Goal: Information Seeking & Learning: Learn about a topic

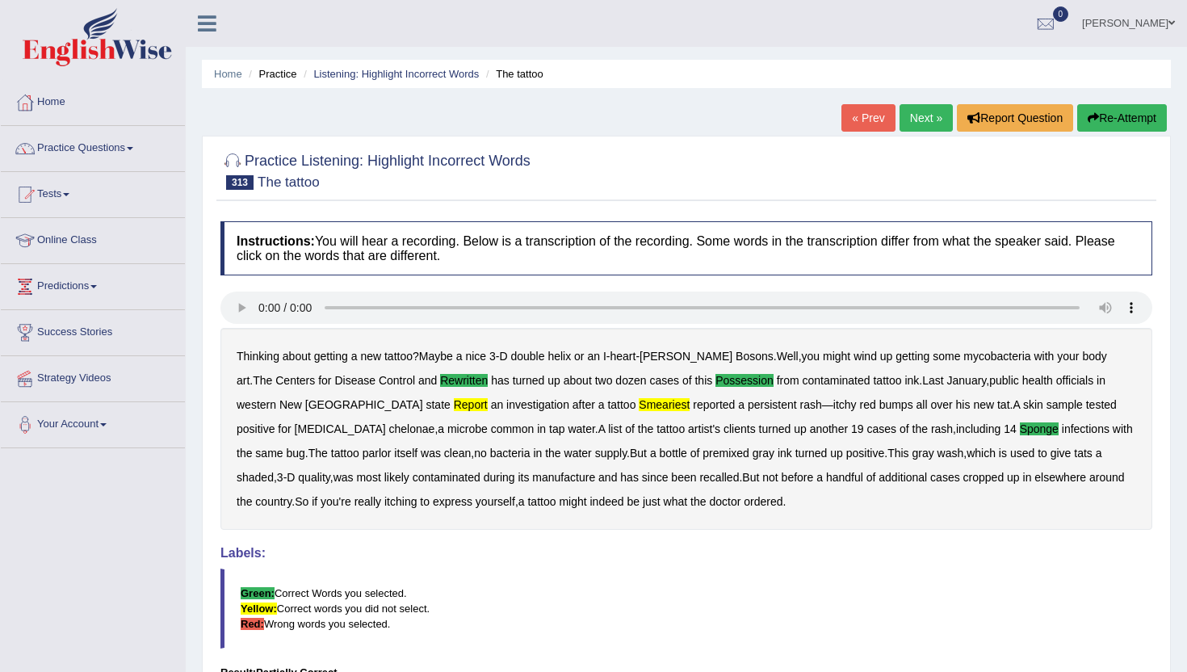
click at [907, 113] on link "Next »" at bounding box center [926, 117] width 53 height 27
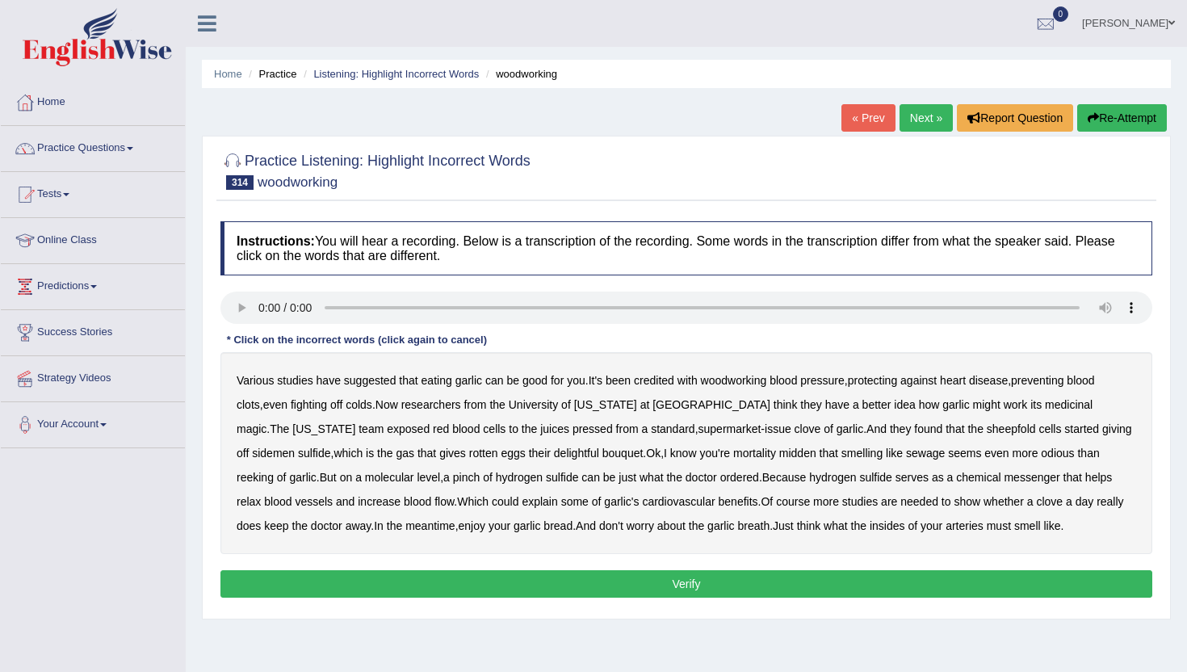
click at [748, 376] on b "woodworking" at bounding box center [734, 380] width 66 height 13
click at [1045, 405] on b "medicinal" at bounding box center [1069, 404] width 48 height 13
click at [573, 426] on b "pressed" at bounding box center [593, 428] width 40 height 13
click at [1045, 402] on b "medicinal" at bounding box center [1069, 404] width 48 height 13
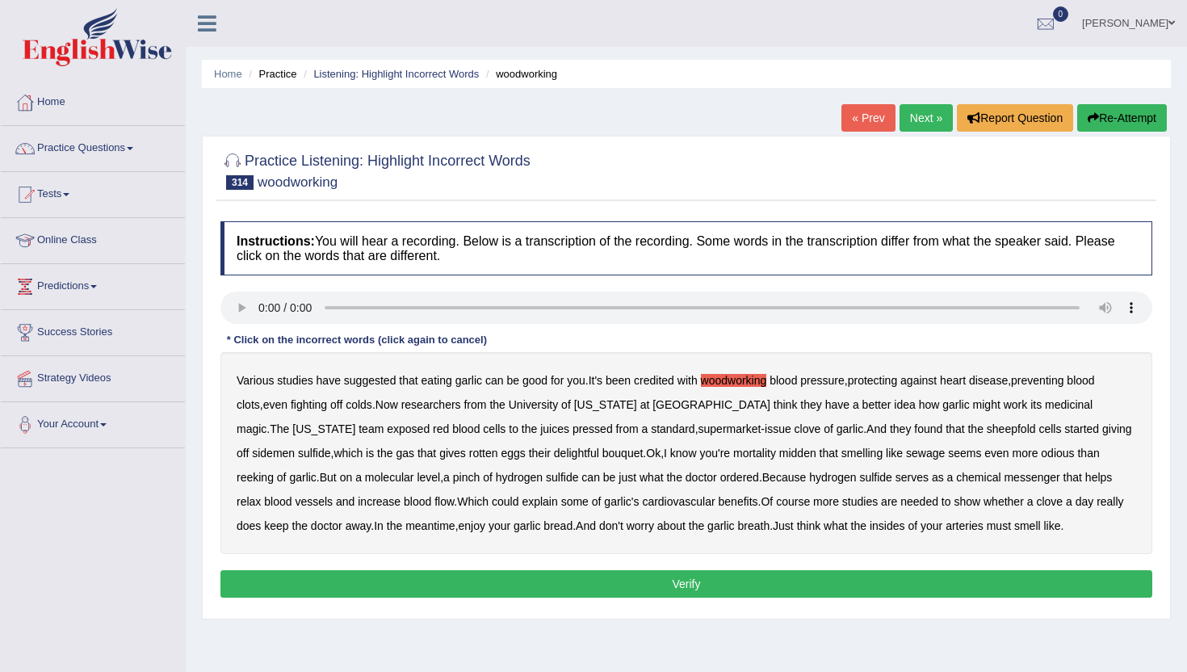
click at [987, 428] on b "sheepfold" at bounding box center [1011, 428] width 49 height 13
click at [274, 451] on b "sidemen" at bounding box center [273, 453] width 43 height 13
click at [753, 455] on b "mortality" at bounding box center [754, 453] width 43 height 13
click at [1011, 567] on div "Instructions: You will hear a recording. Below is a transcription of the record…" at bounding box center [686, 411] width 940 height 397
click at [1007, 576] on button "Verify" at bounding box center [686, 583] width 932 height 27
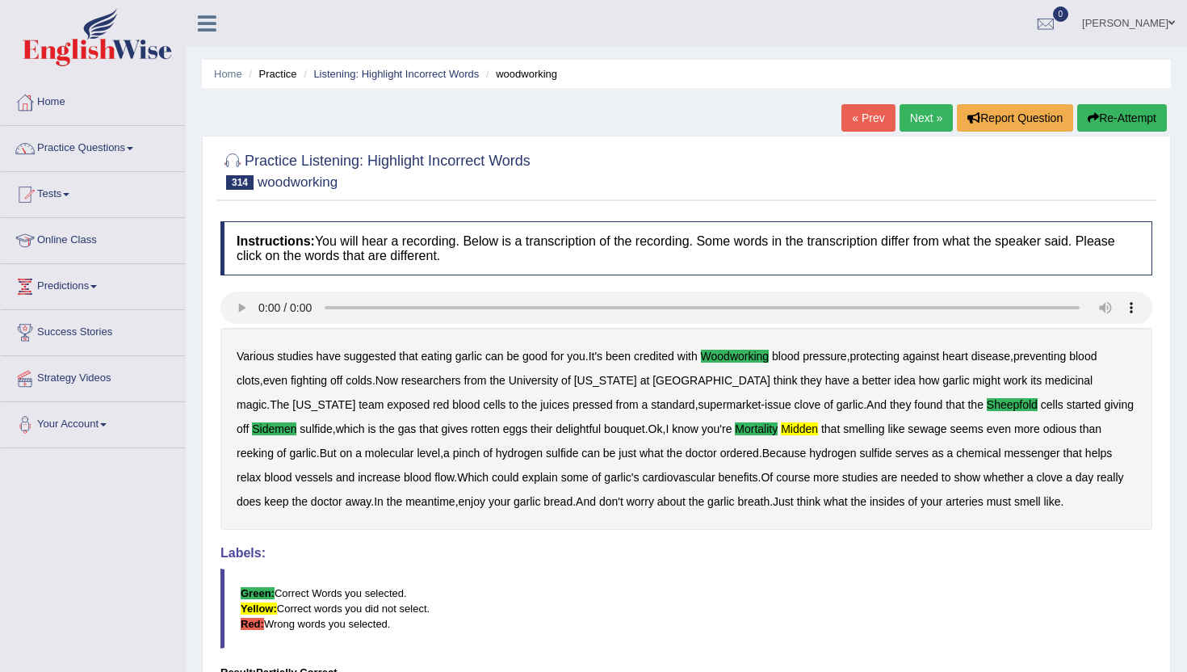
click at [916, 125] on link "Next »" at bounding box center [926, 117] width 53 height 27
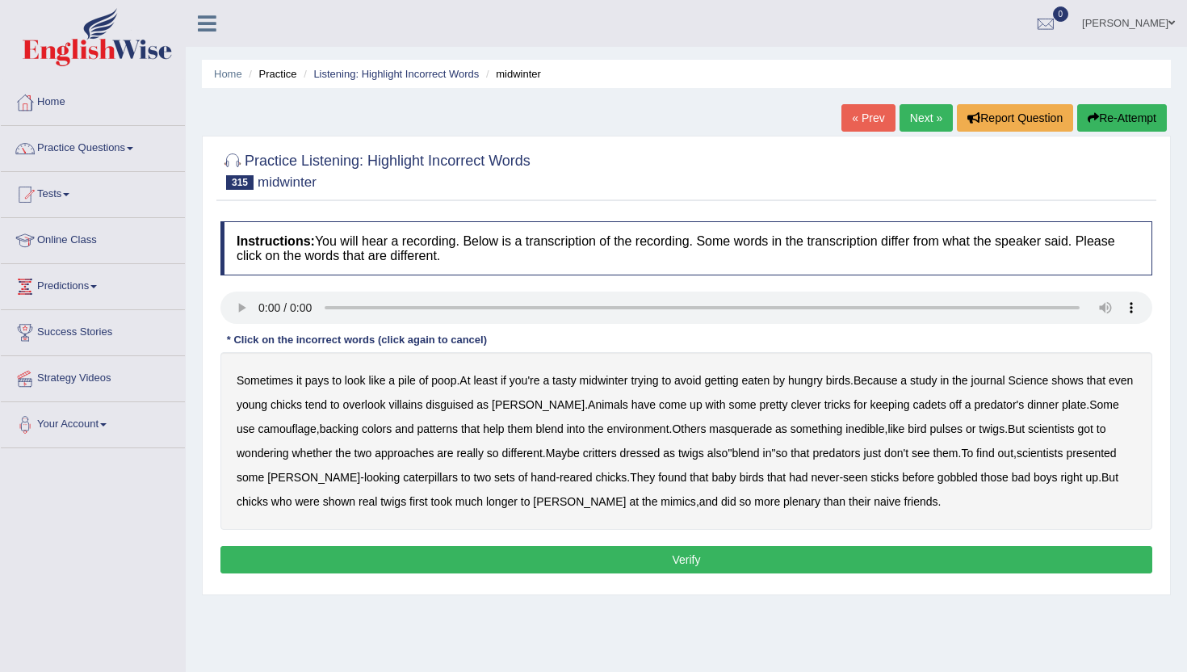
click at [913, 401] on b "cadets" at bounding box center [929, 404] width 33 height 13
click at [320, 430] on b "backing" at bounding box center [339, 428] width 39 height 13
click at [934, 428] on b "pulses" at bounding box center [946, 428] width 32 height 13
click at [783, 502] on b "plenary" at bounding box center [801, 501] width 37 height 13
click at [745, 568] on button "Verify" at bounding box center [686, 559] width 932 height 27
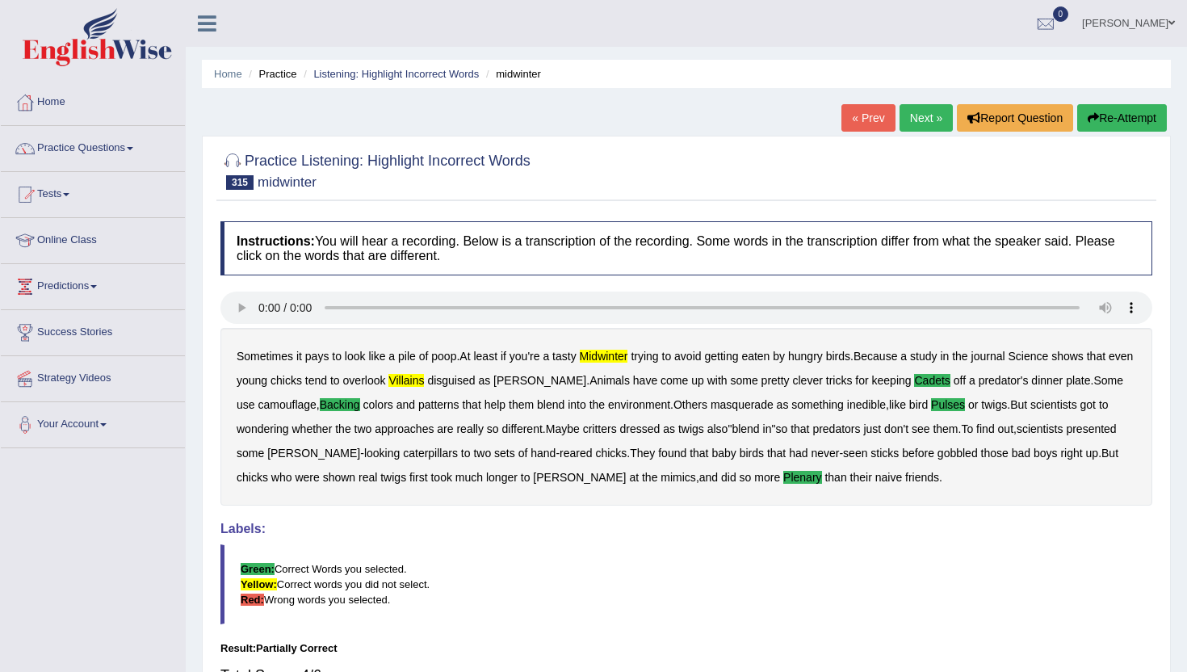
click at [918, 112] on link "Next »" at bounding box center [926, 117] width 53 height 27
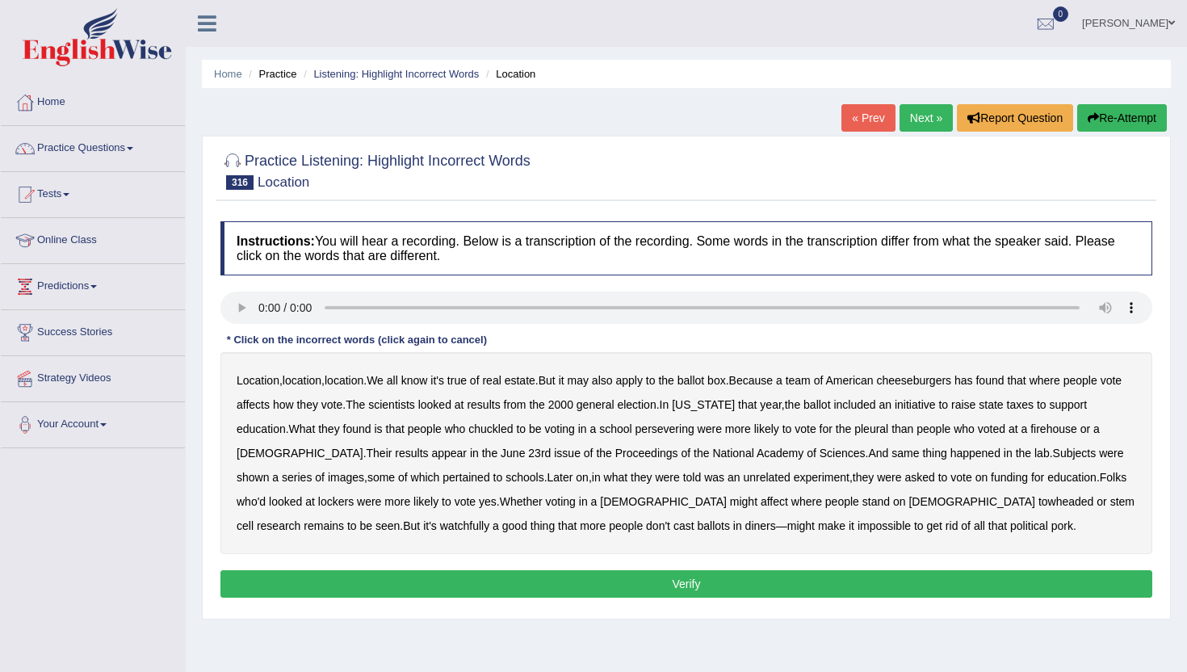
click at [951, 380] on b "cheeseburgers" at bounding box center [913, 380] width 75 height 13
click at [510, 426] on b "chuckled" at bounding box center [490, 428] width 44 height 13
click at [694, 430] on b "persevering" at bounding box center [665, 428] width 59 height 13
click at [1039, 501] on b "towheaded" at bounding box center [1067, 501] width 56 height 13
click at [440, 527] on b "watchfully" at bounding box center [464, 525] width 49 height 13
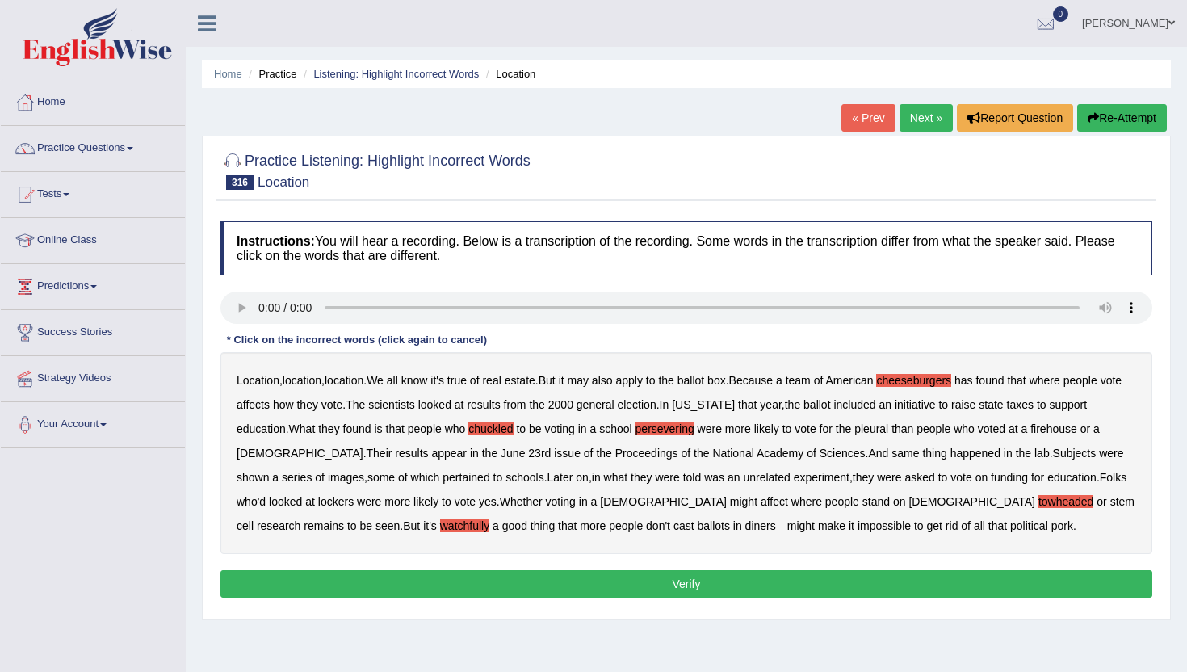
click at [401, 577] on button "Verify" at bounding box center [686, 583] width 932 height 27
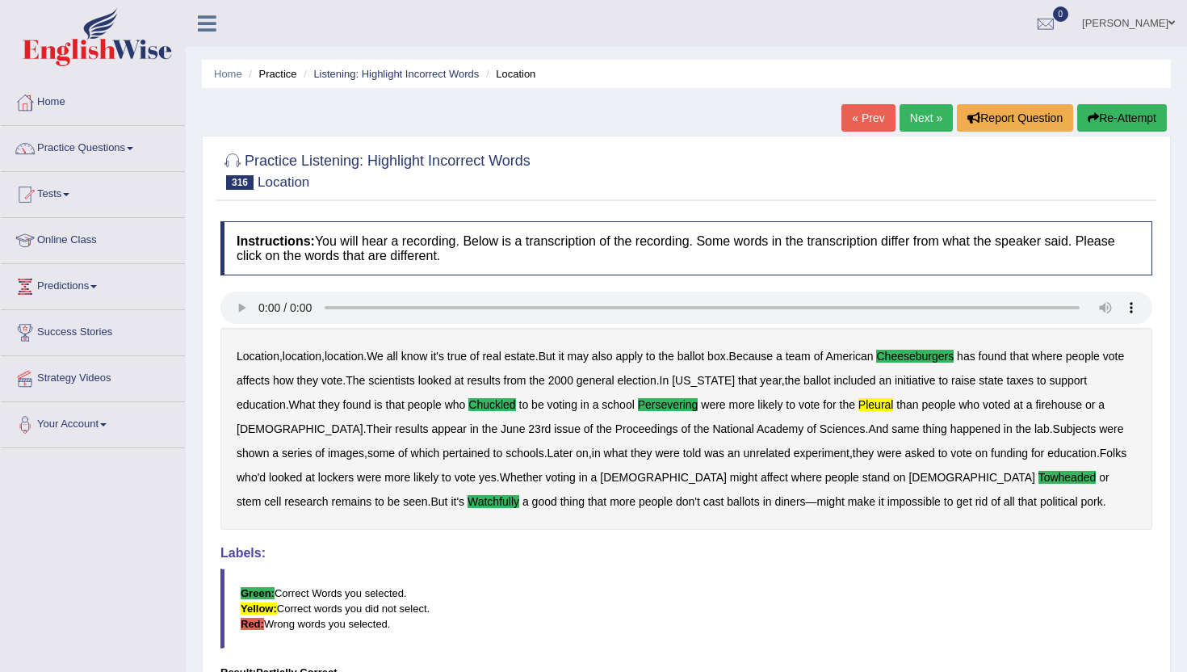
click at [922, 111] on link "Next »" at bounding box center [926, 117] width 53 height 27
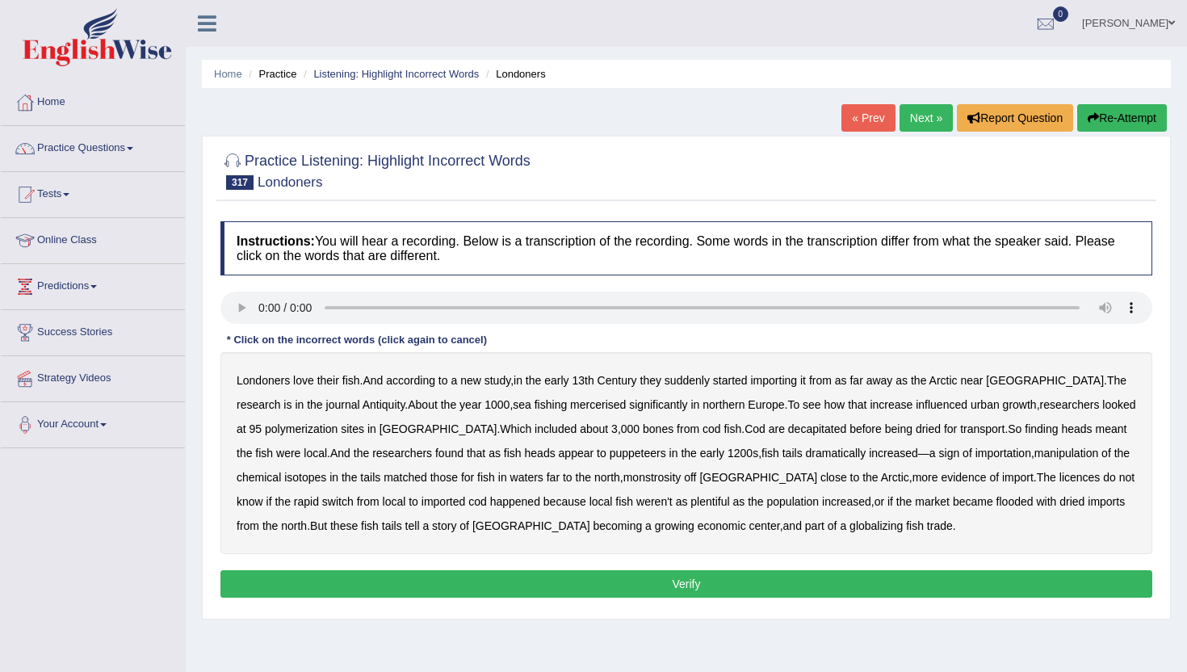
click at [570, 405] on b "mercerised" at bounding box center [598, 404] width 56 height 13
click at [265, 426] on b "polymerization" at bounding box center [301, 428] width 73 height 13
click at [610, 449] on b "puppeteers" at bounding box center [638, 453] width 57 height 13
click at [1035, 453] on b "manipulation" at bounding box center [1067, 453] width 64 height 13
click at [623, 477] on b "monstrosity" at bounding box center [652, 477] width 58 height 13
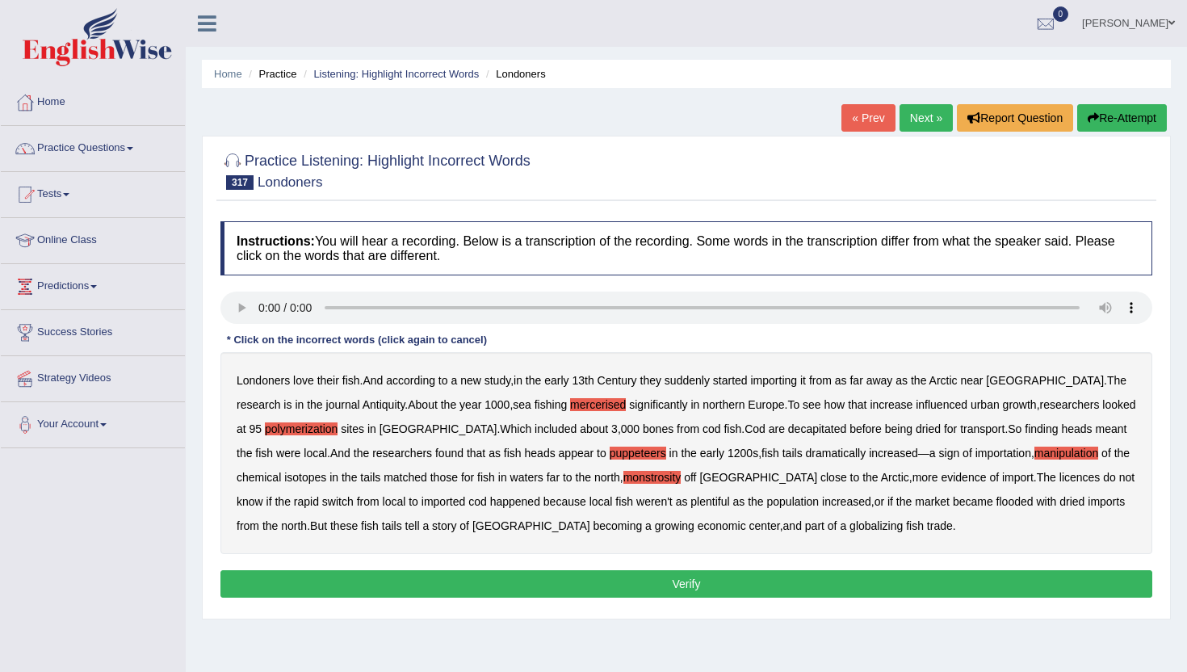
click at [1060, 481] on b "licences" at bounding box center [1080, 477] width 41 height 13
click at [794, 583] on button "Verify" at bounding box center [686, 583] width 932 height 27
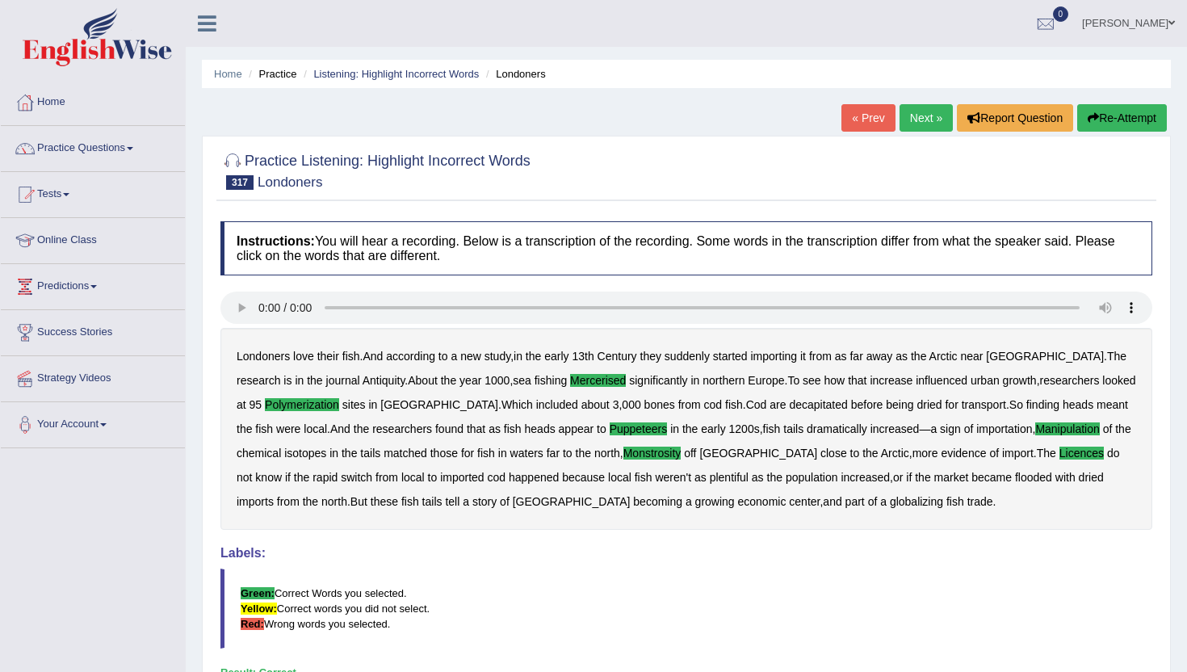
click at [911, 119] on link "Next »" at bounding box center [926, 117] width 53 height 27
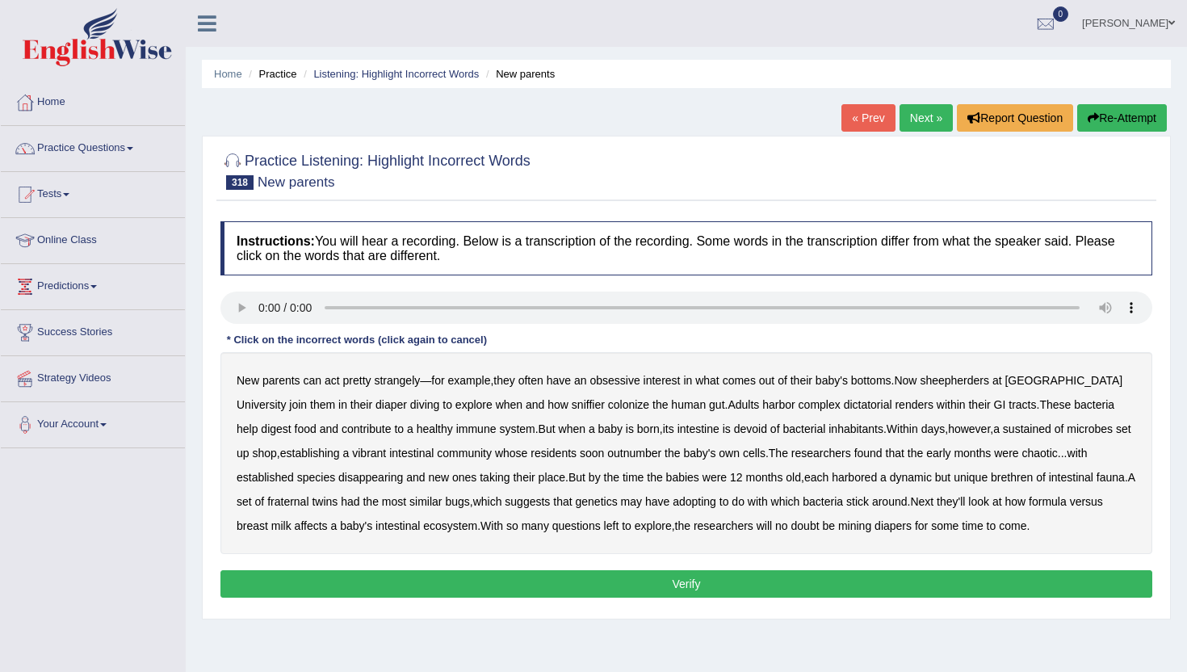
click at [973, 381] on b "sheepherders" at bounding box center [954, 380] width 69 height 13
click at [572, 409] on b "sniffier" at bounding box center [588, 404] width 33 height 13
click at [844, 408] on b "dictatorial" at bounding box center [868, 404] width 48 height 13
click at [895, 406] on b "renders" at bounding box center [914, 404] width 38 height 13
click at [1037, 434] on b "sustained" at bounding box center [1027, 428] width 48 height 13
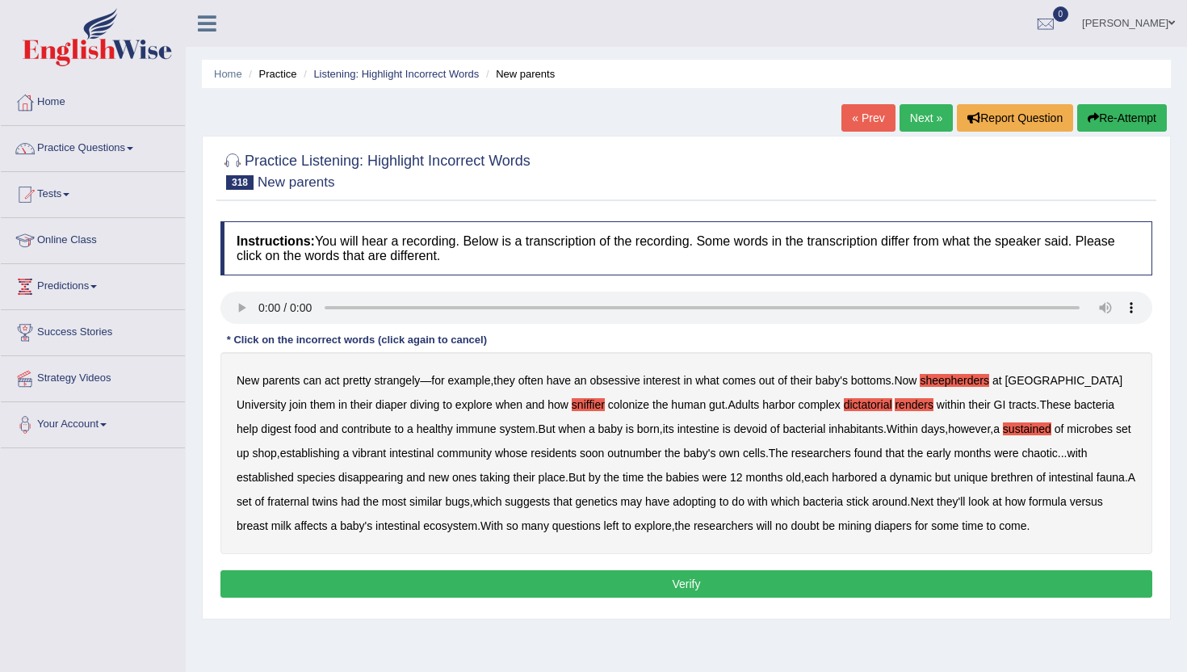
click at [1025, 478] on b "brethren" at bounding box center [1012, 477] width 42 height 13
click at [716, 499] on b "adopting" at bounding box center [695, 501] width 44 height 13
click at [1027, 583] on button "Verify" at bounding box center [686, 583] width 932 height 27
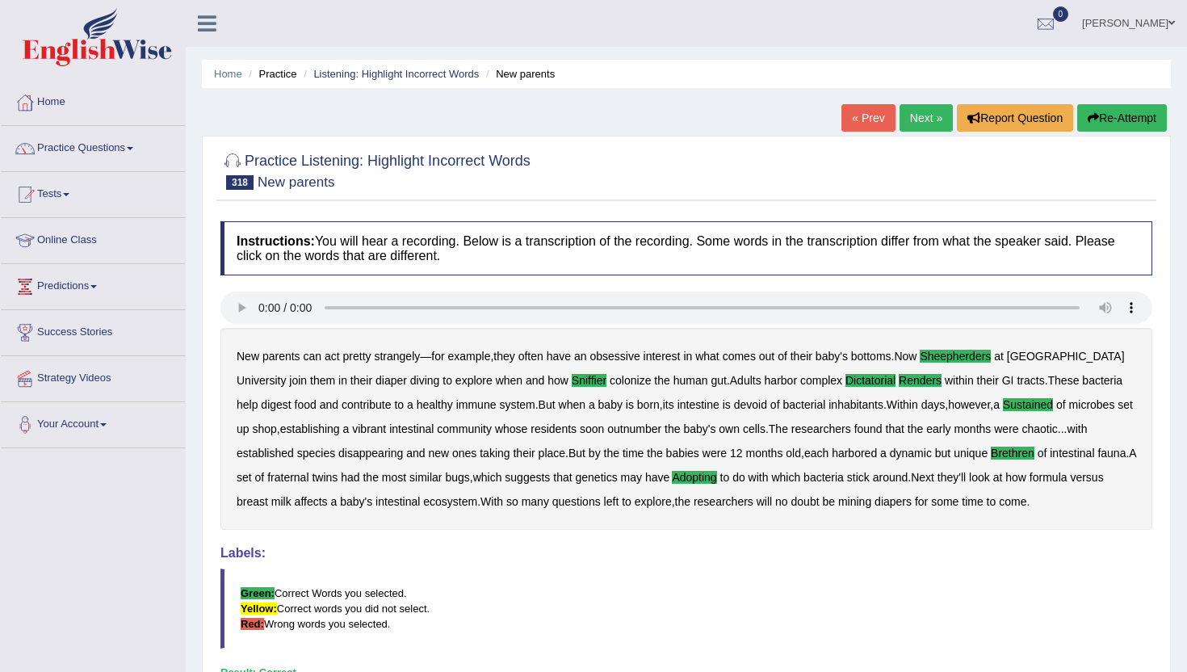
click at [917, 120] on link "Next »" at bounding box center [926, 117] width 53 height 27
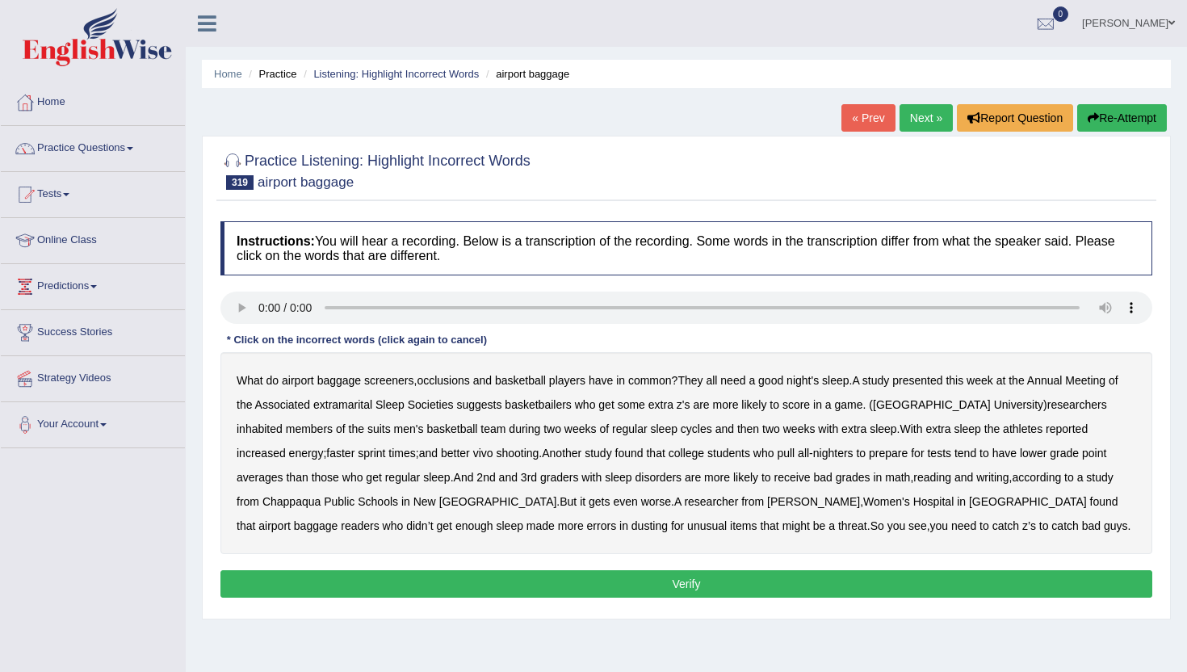
click at [450, 380] on b "occlusions" at bounding box center [443, 380] width 52 height 13
click at [365, 401] on b "extramarital" at bounding box center [342, 404] width 59 height 13
click at [283, 422] on b "inhabited" at bounding box center [260, 428] width 46 height 13
click at [379, 519] on b "readers" at bounding box center [360, 525] width 38 height 13
click at [632, 531] on b "dusting" at bounding box center [650, 525] width 36 height 13
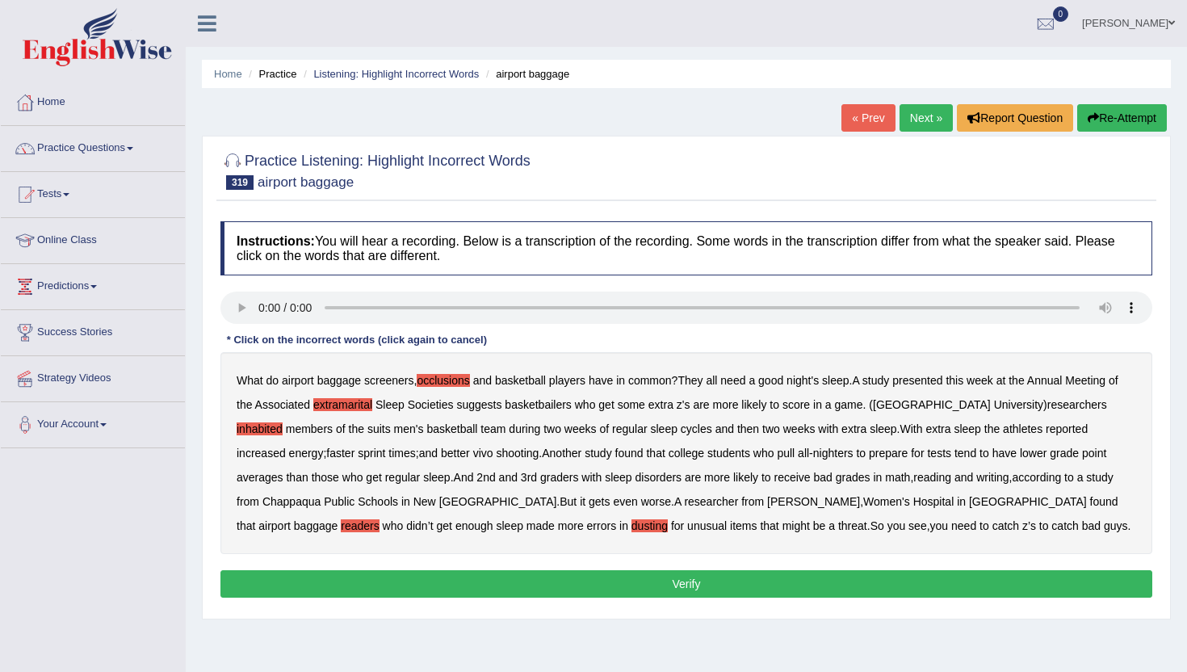
click at [900, 577] on button "Verify" at bounding box center [686, 583] width 932 height 27
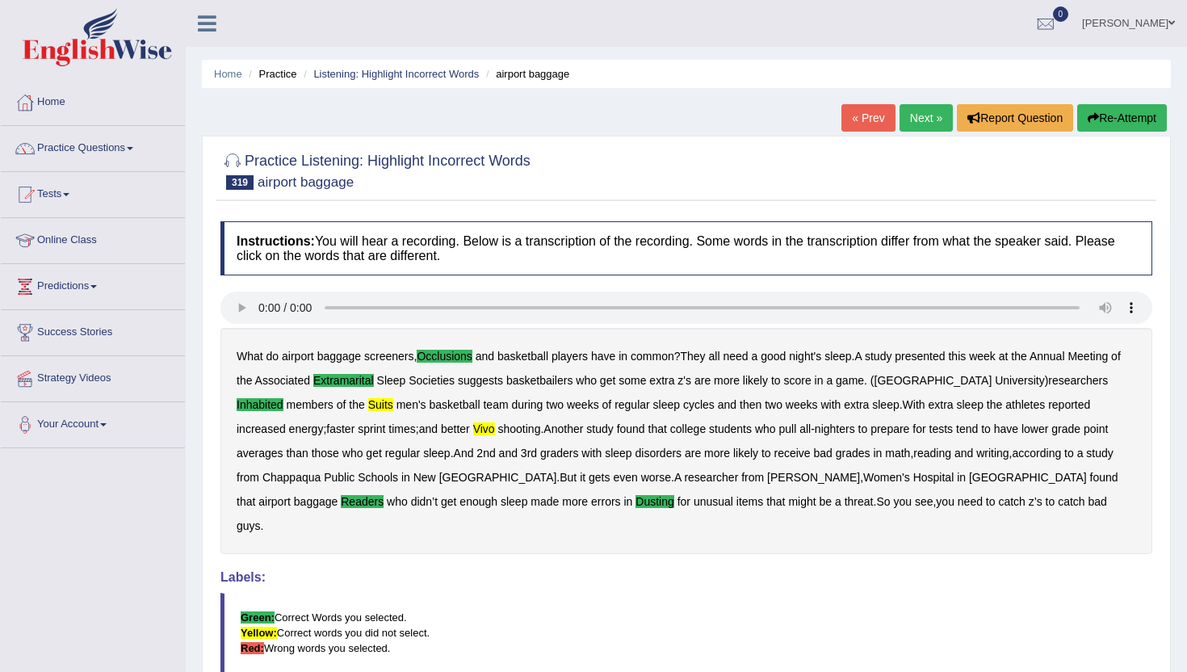
click at [913, 120] on link "Next »" at bounding box center [926, 117] width 53 height 27
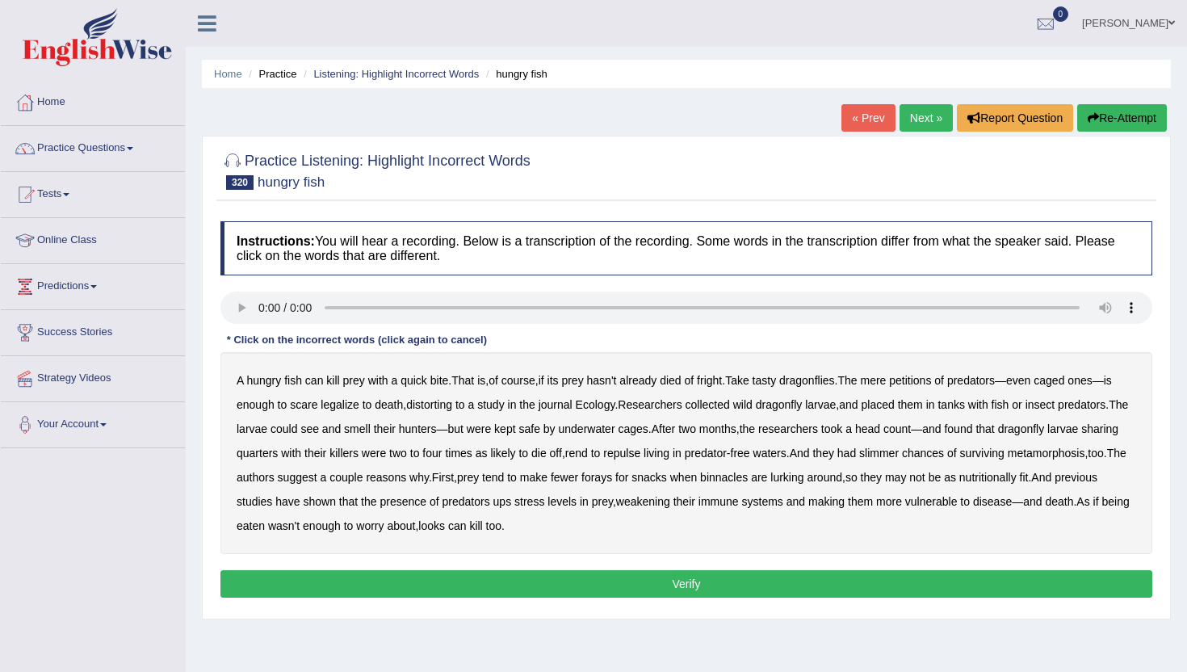
click at [835, 384] on b "dragonflies" at bounding box center [807, 380] width 56 height 13
click at [640, 452] on b "repulse" at bounding box center [621, 453] width 37 height 13
click at [748, 478] on b "binnacles" at bounding box center [724, 477] width 48 height 13
click at [804, 474] on b "lurking" at bounding box center [786, 477] width 33 height 13
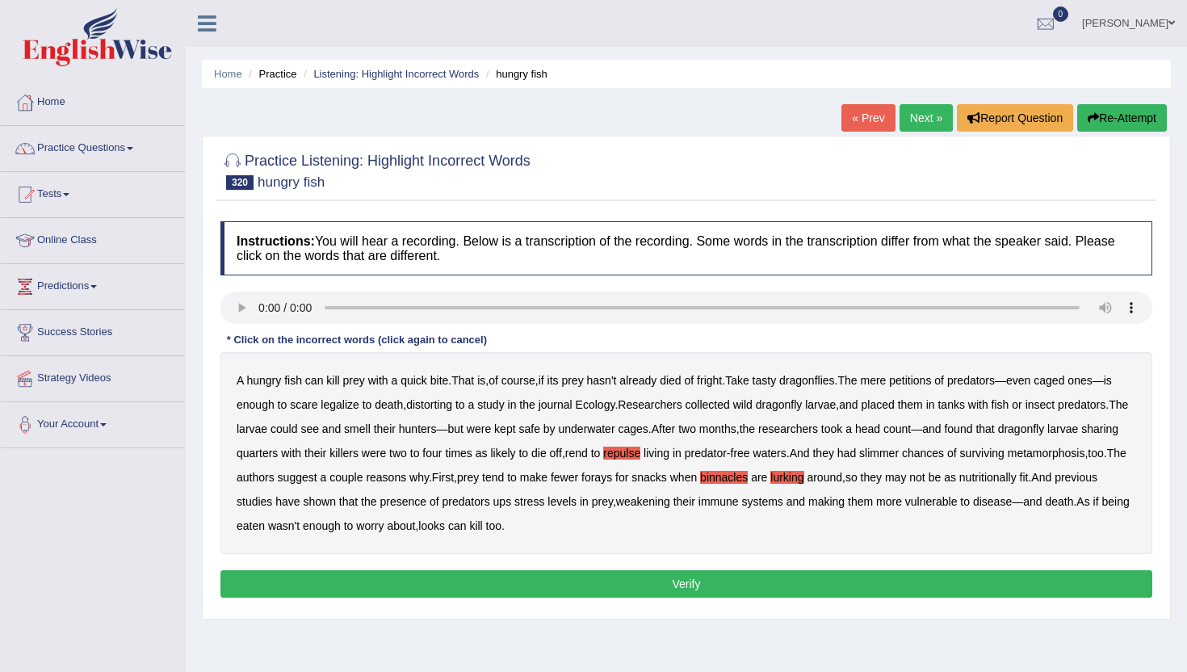
click at [935, 588] on button "Verify" at bounding box center [686, 583] width 932 height 27
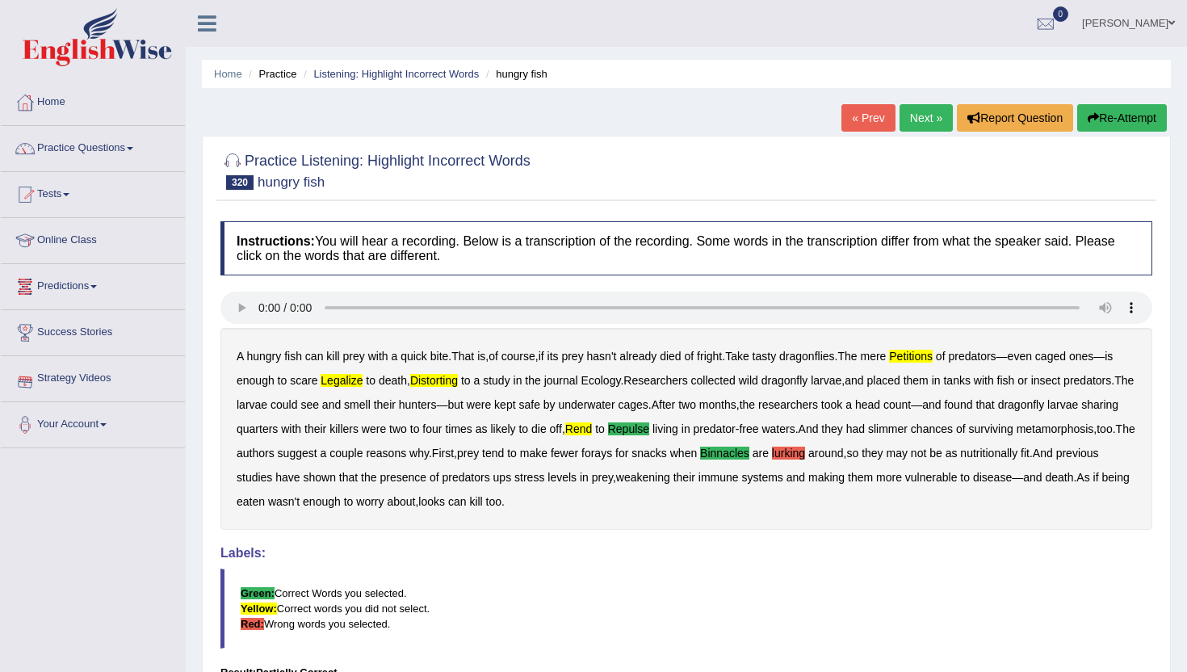
click at [74, 330] on link "Success Stories" at bounding box center [93, 330] width 184 height 40
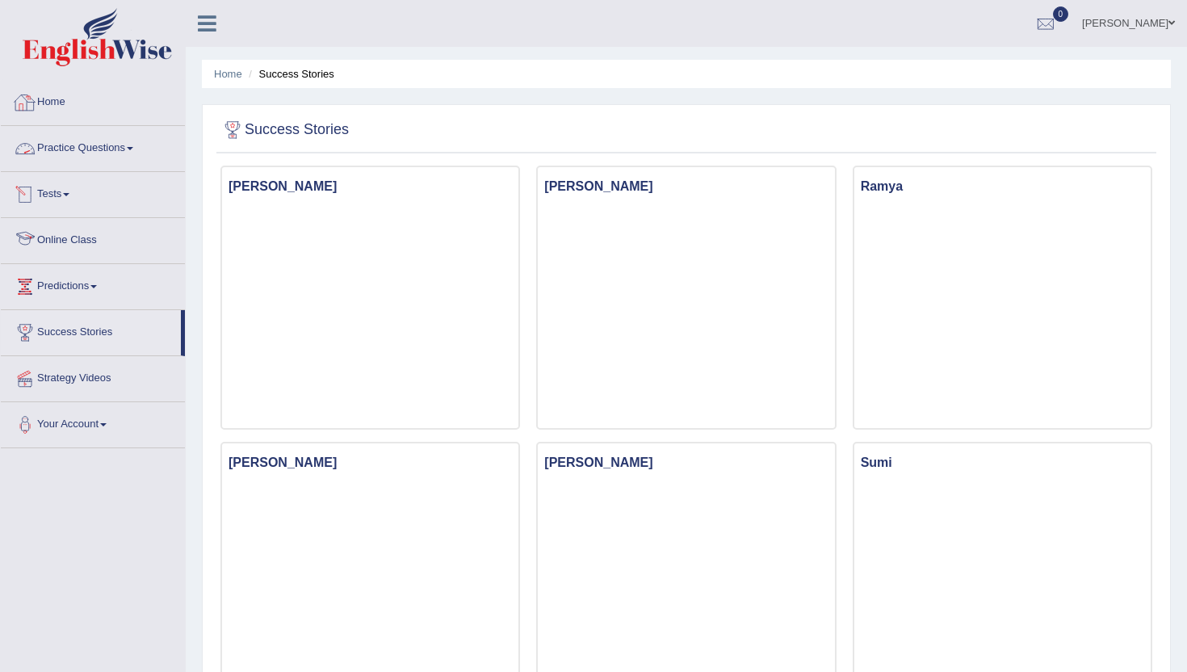
click at [99, 144] on link "Practice Questions" at bounding box center [93, 146] width 184 height 40
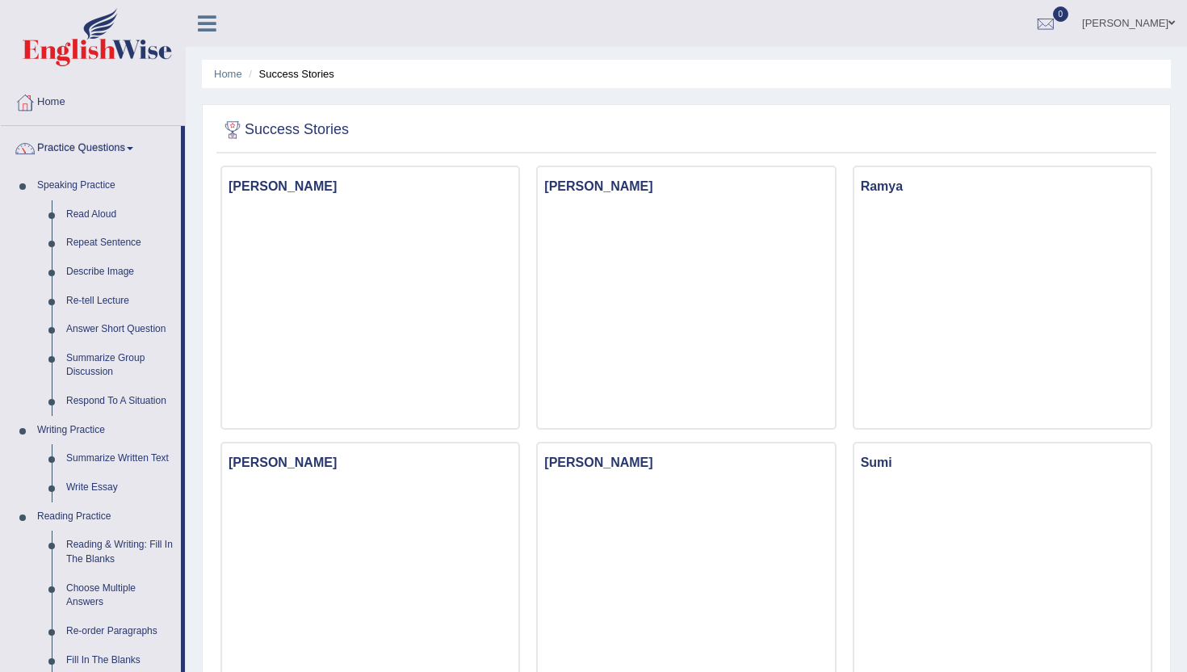
click at [183, 628] on li "Practice Questions Speaking Practice Read Aloud Repeat Sentence Describe Image …" at bounding box center [93, 580] width 184 height 909
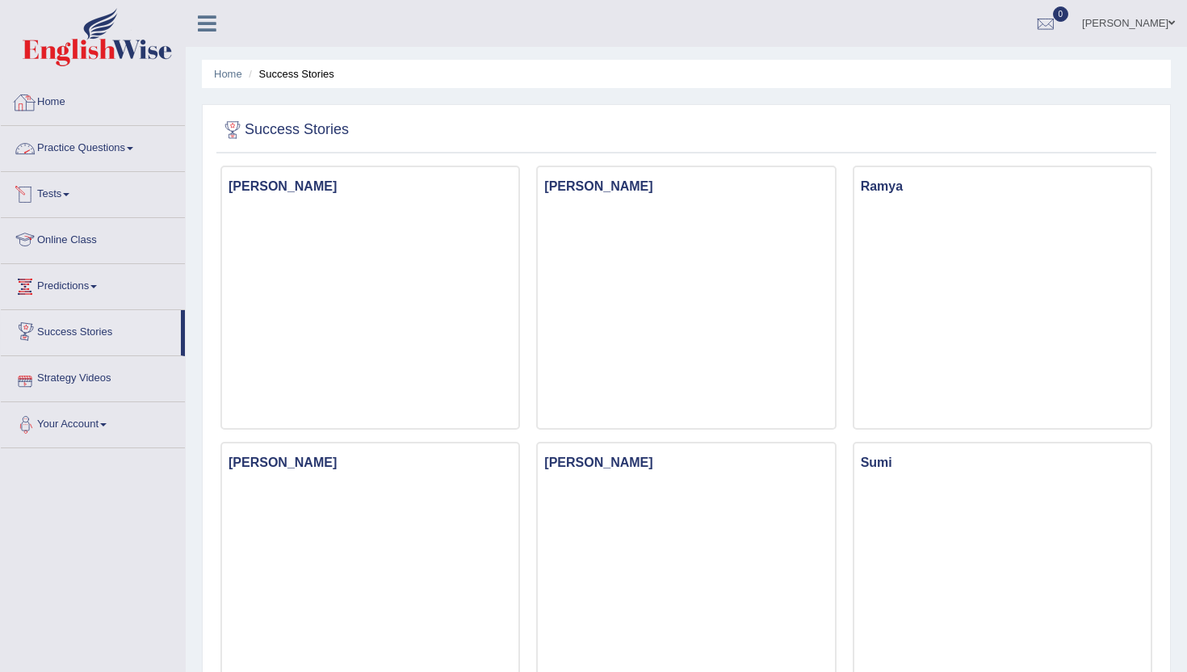
click at [65, 138] on link "Practice Questions" at bounding box center [93, 146] width 184 height 40
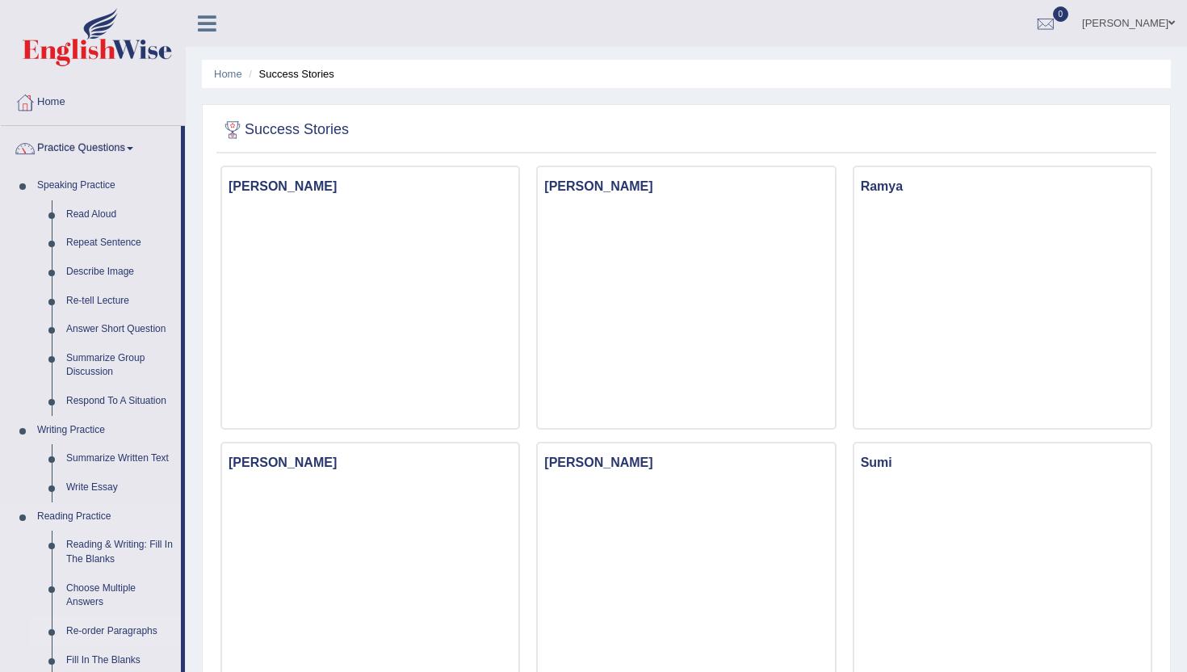
click at [173, 641] on link "Re-order Paragraphs" at bounding box center [120, 631] width 122 height 29
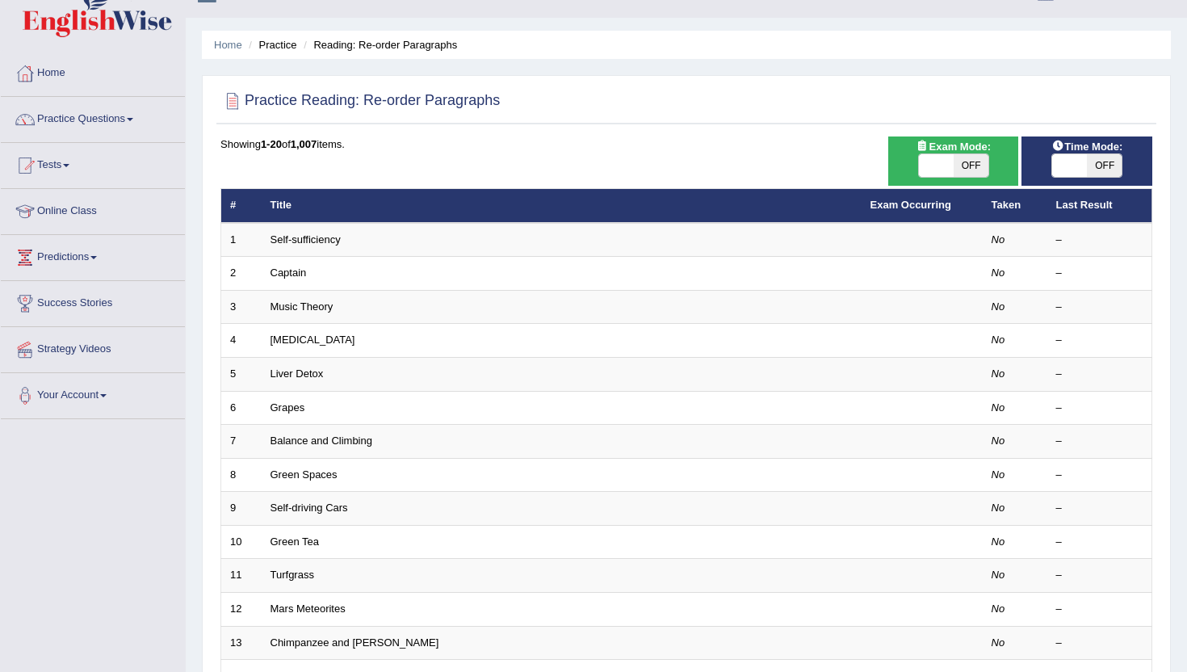
scroll to position [32, 0]
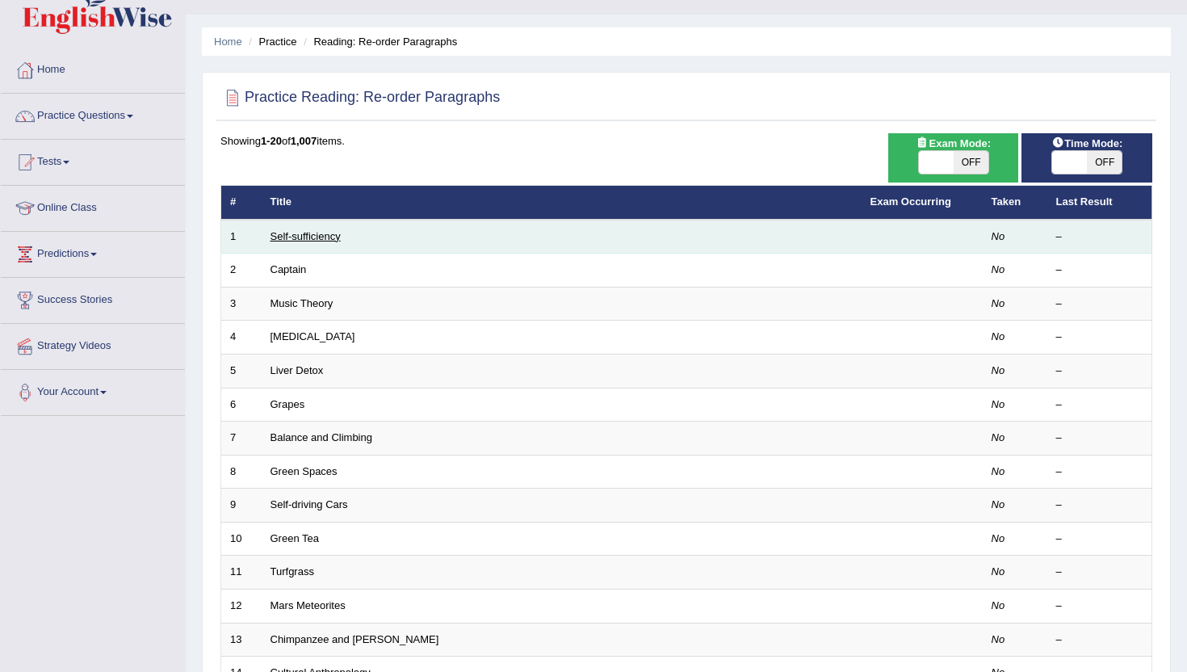
click at [304, 236] on link "Self-sufficiency" at bounding box center [306, 236] width 70 height 12
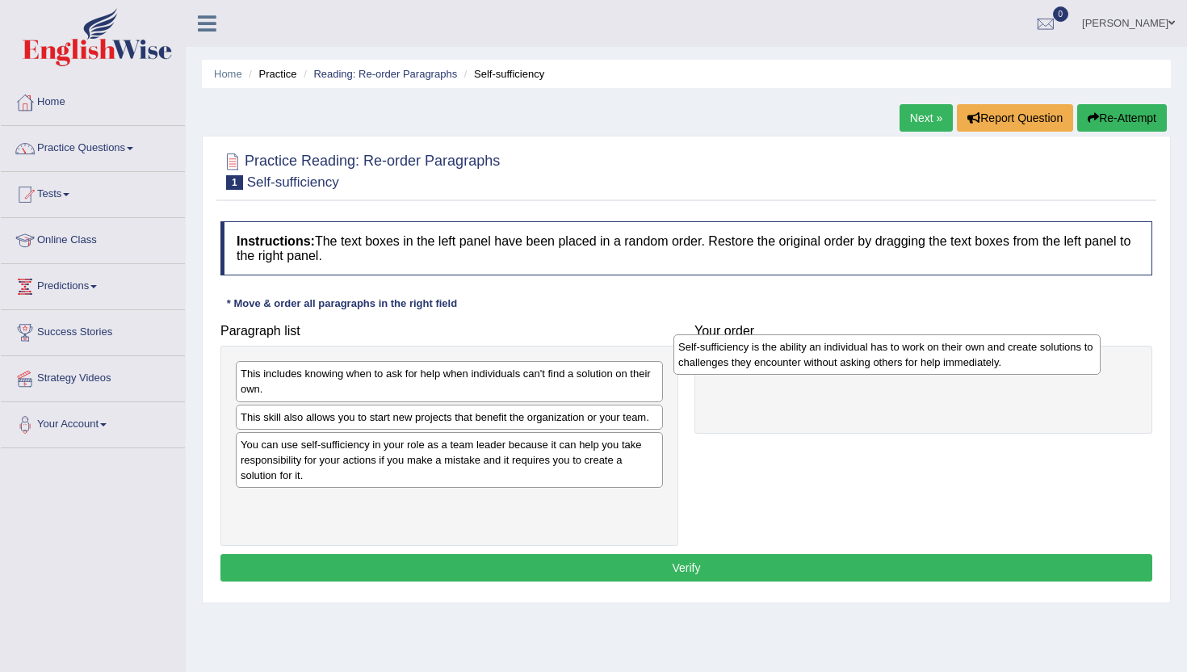
drag, startPoint x: 323, startPoint y: 514, endPoint x: 761, endPoint y: 355, distance: 465.5
click at [761, 356] on div "Self-sufficiency is the ability an individual has to work on their own and crea…" at bounding box center [887, 354] width 427 height 40
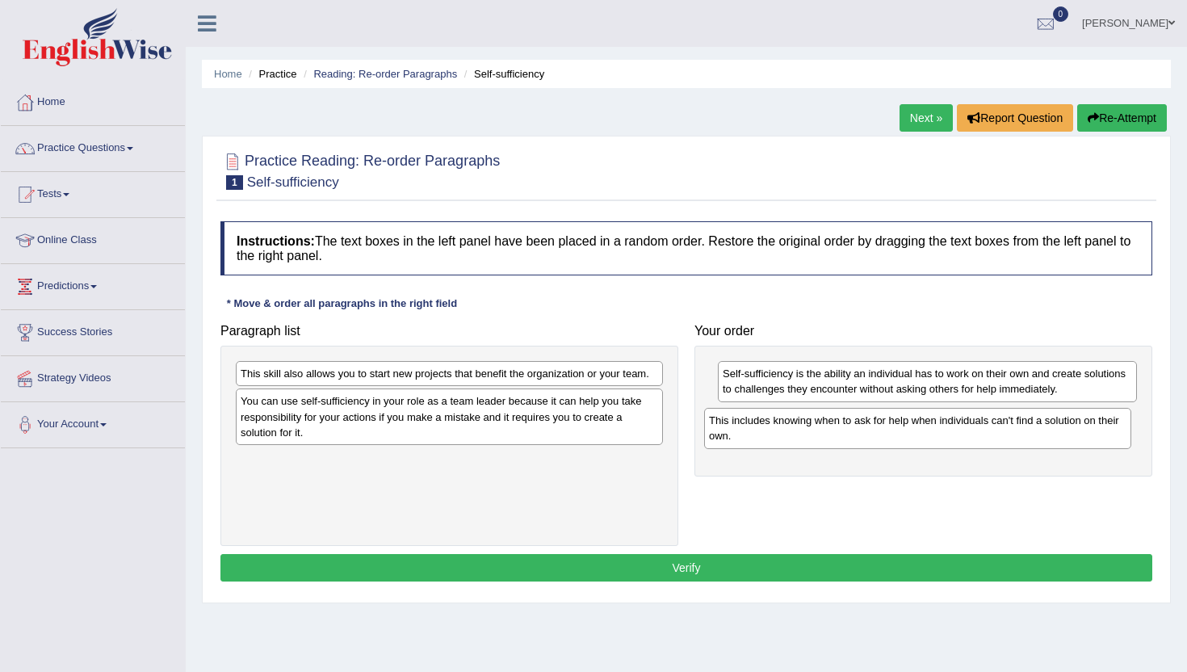
drag, startPoint x: 322, startPoint y: 398, endPoint x: 791, endPoint y: 445, distance: 470.7
click at [791, 445] on div "This includes knowing when to ask for help when individuals can't find a soluti…" at bounding box center [917, 428] width 427 height 40
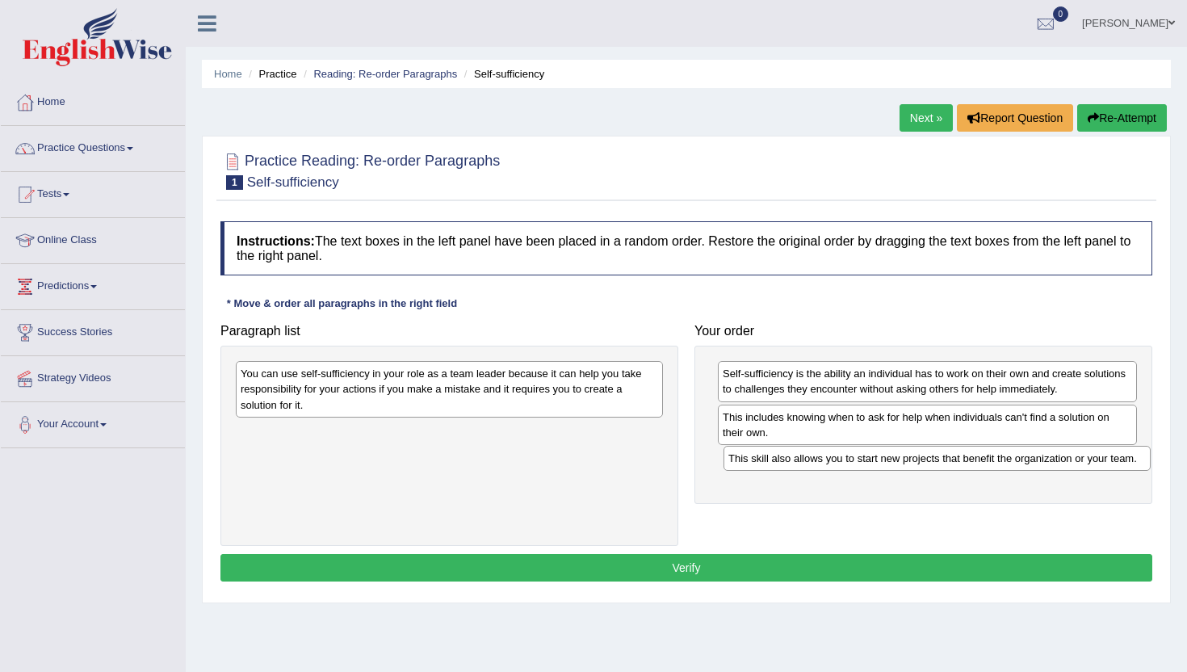
drag, startPoint x: 247, startPoint y: 376, endPoint x: 735, endPoint y: 462, distance: 495.3
click at [735, 461] on div "This skill also allows you to start new projects that benefit the organization …" at bounding box center [937, 458] width 427 height 25
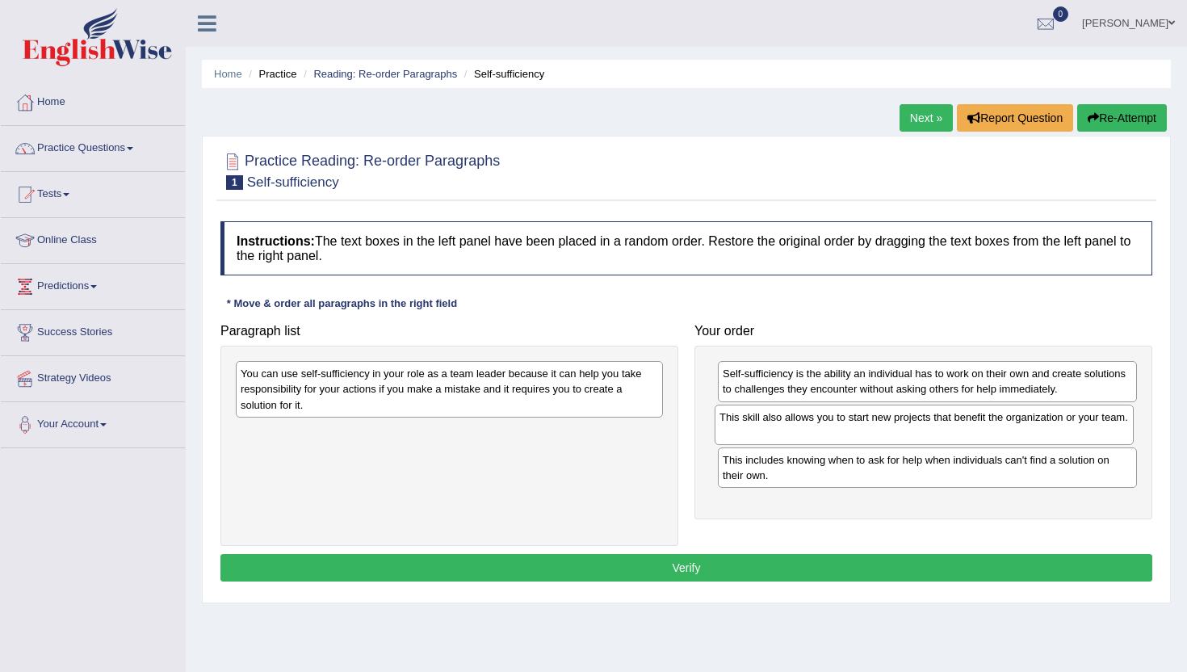
drag, startPoint x: 741, startPoint y: 476, endPoint x: 738, endPoint y: 432, distance: 43.7
click at [738, 433] on div "This skill also allows you to start new projects that benefit the organization …" at bounding box center [924, 425] width 419 height 40
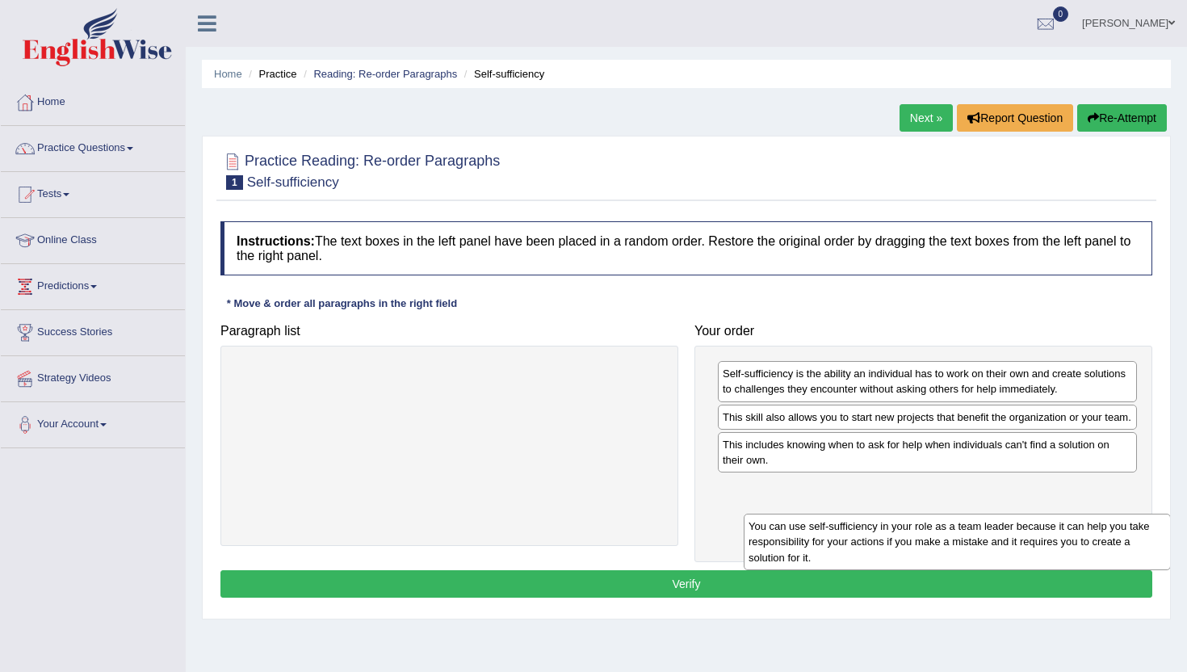
drag, startPoint x: 300, startPoint y: 385, endPoint x: 792, endPoint y: 533, distance: 514.3
click at [792, 534] on div "You can use self-sufficiency in your role as a team leader because it can help …" at bounding box center [957, 542] width 427 height 56
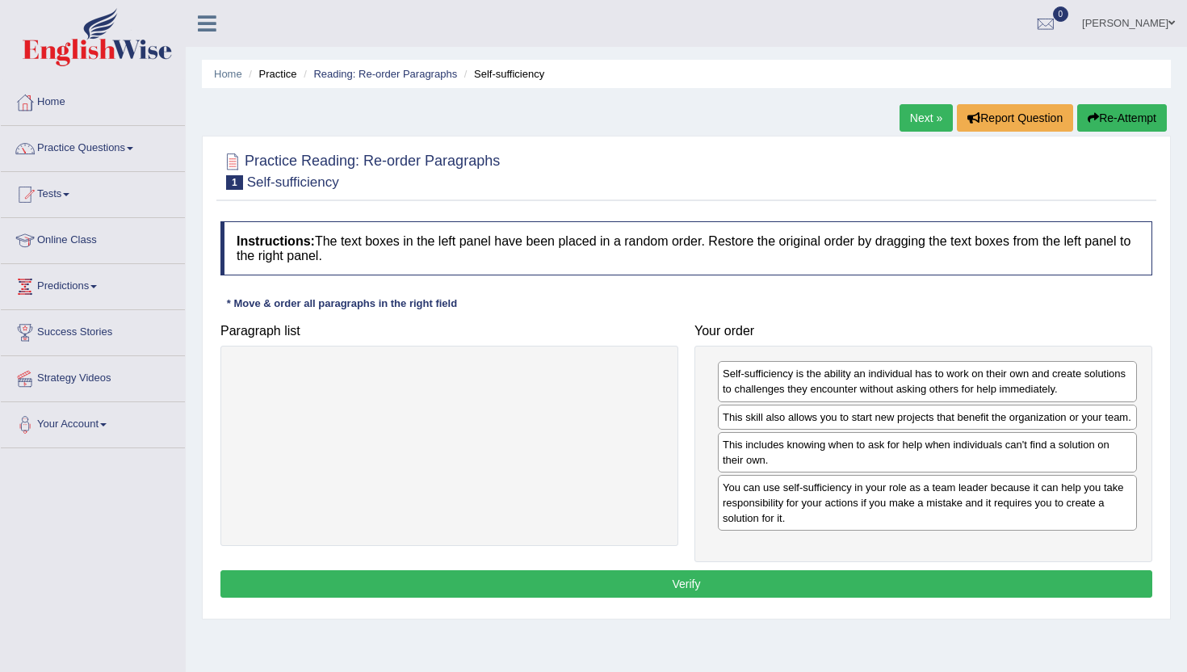
click at [751, 598] on button "Verify" at bounding box center [686, 583] width 932 height 27
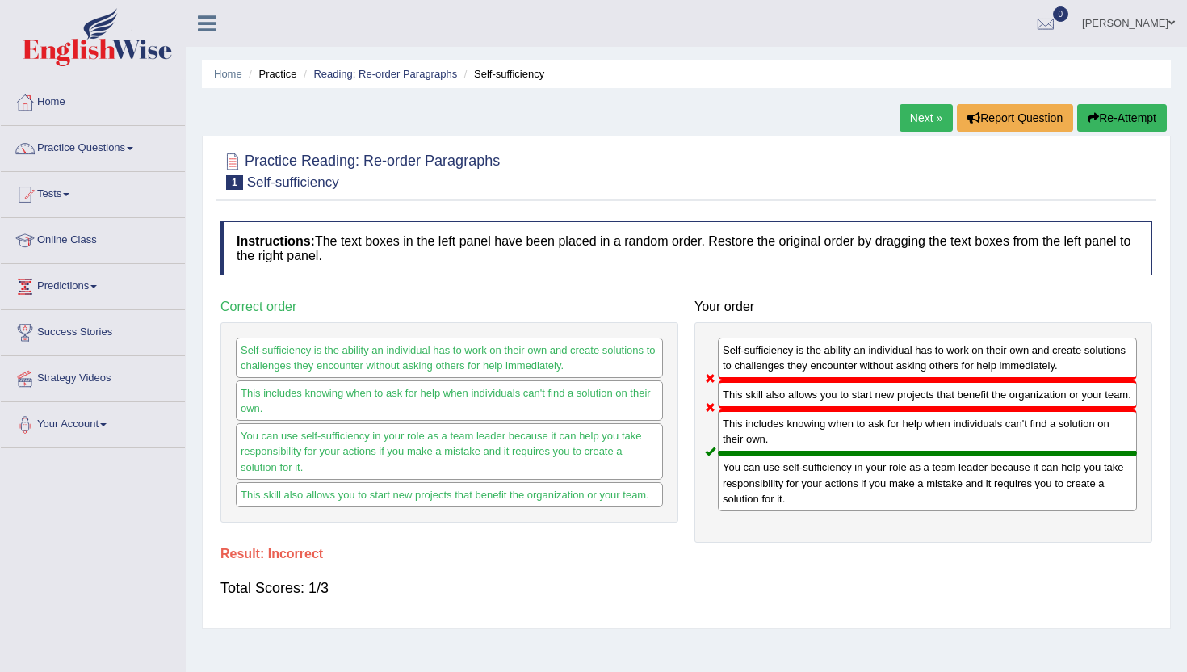
click at [913, 124] on link "Next »" at bounding box center [926, 117] width 53 height 27
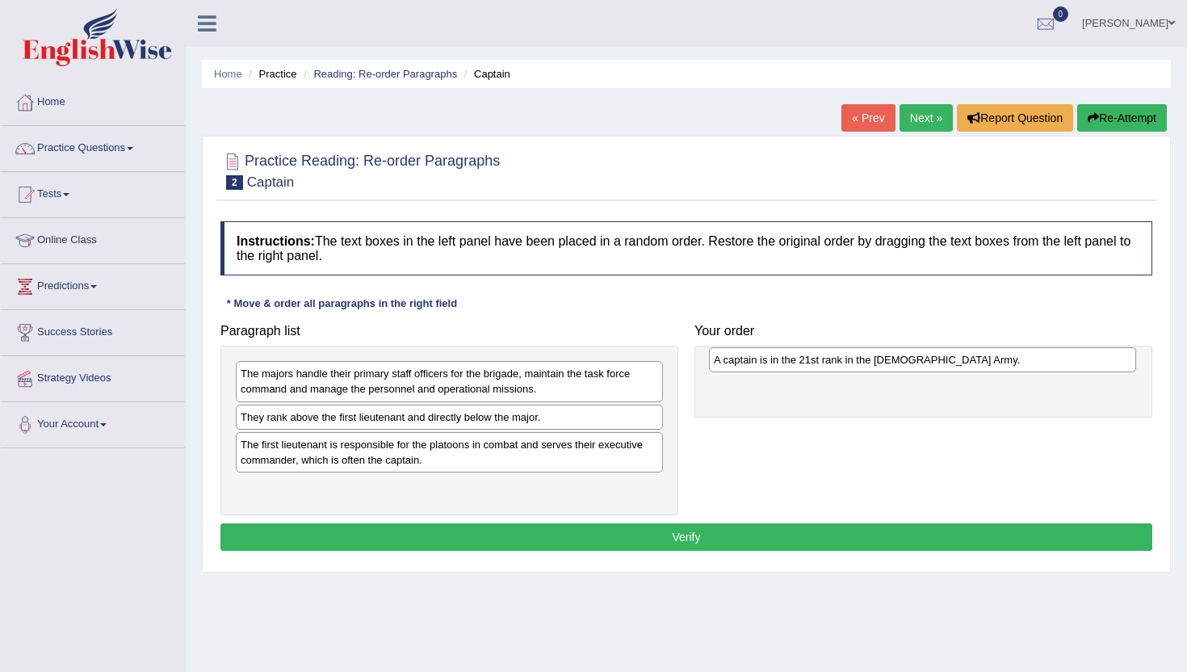
drag, startPoint x: 243, startPoint y: 422, endPoint x: 716, endPoint y: 360, distance: 476.4
click at [716, 361] on div "A captain is in the 21st rank in the [DEMOGRAPHIC_DATA] Army." at bounding box center [922, 359] width 427 height 25
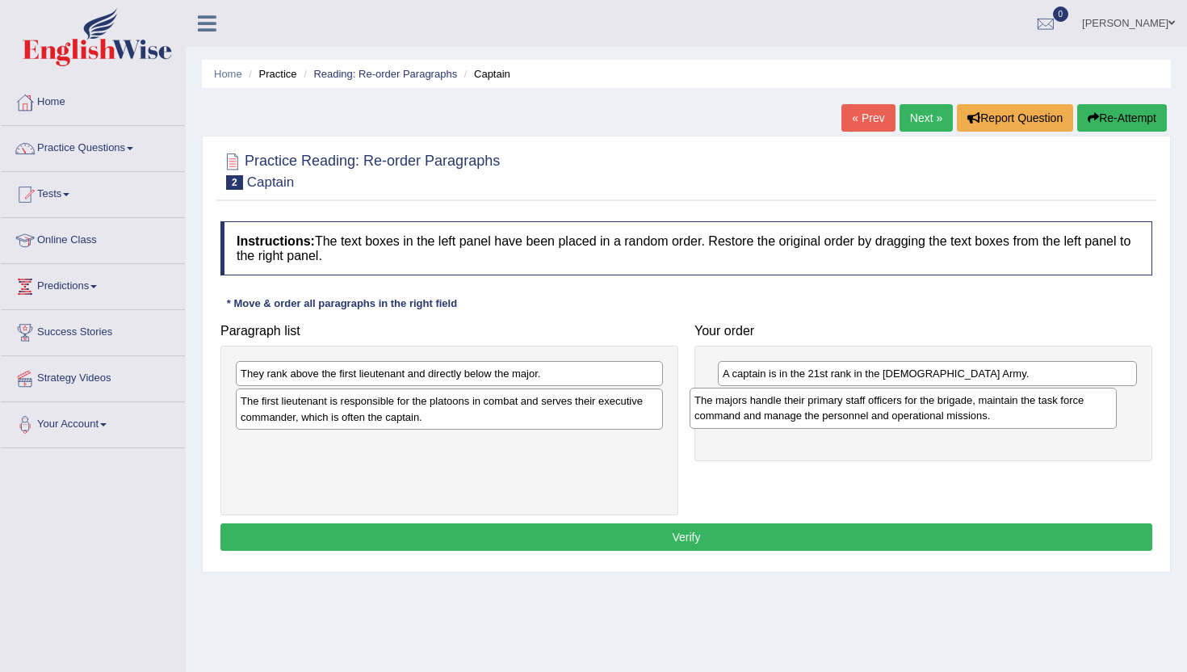
drag, startPoint x: 261, startPoint y: 382, endPoint x: 713, endPoint y: 406, distance: 452.9
click at [715, 407] on div "The majors handle their primary staff officers for the brigade, maintain the ta…" at bounding box center [903, 408] width 427 height 40
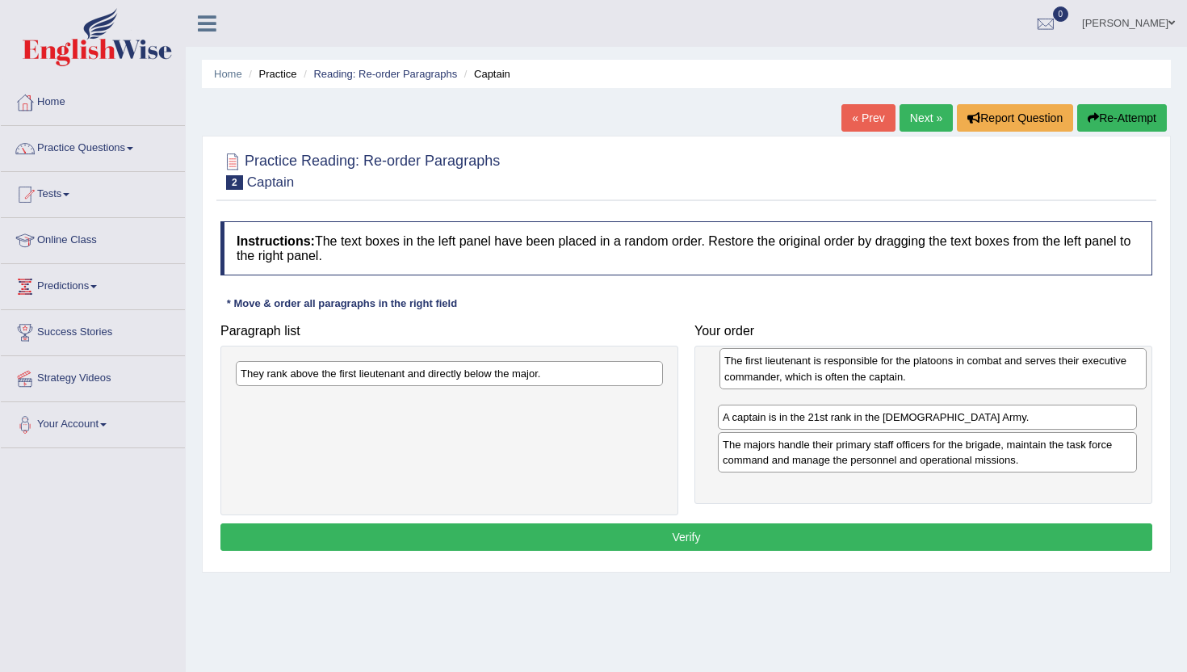
drag, startPoint x: 263, startPoint y: 410, endPoint x: 745, endPoint y: 369, distance: 483.1
click at [745, 370] on div "The first lieutenant is responsible for the platoons in combat and serves their…" at bounding box center [933, 368] width 427 height 40
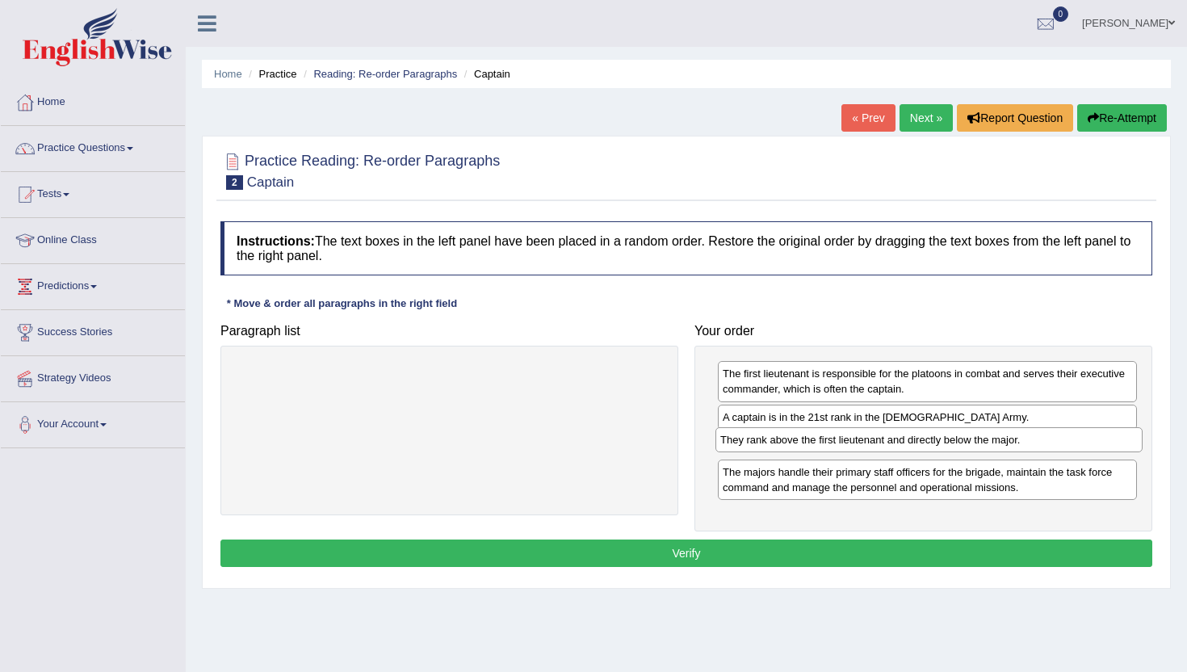
drag, startPoint x: 287, startPoint y: 380, endPoint x: 766, endPoint y: 447, distance: 484.3
click at [766, 447] on div "They rank above the first lieutenant and directly below the major." at bounding box center [929, 439] width 427 height 25
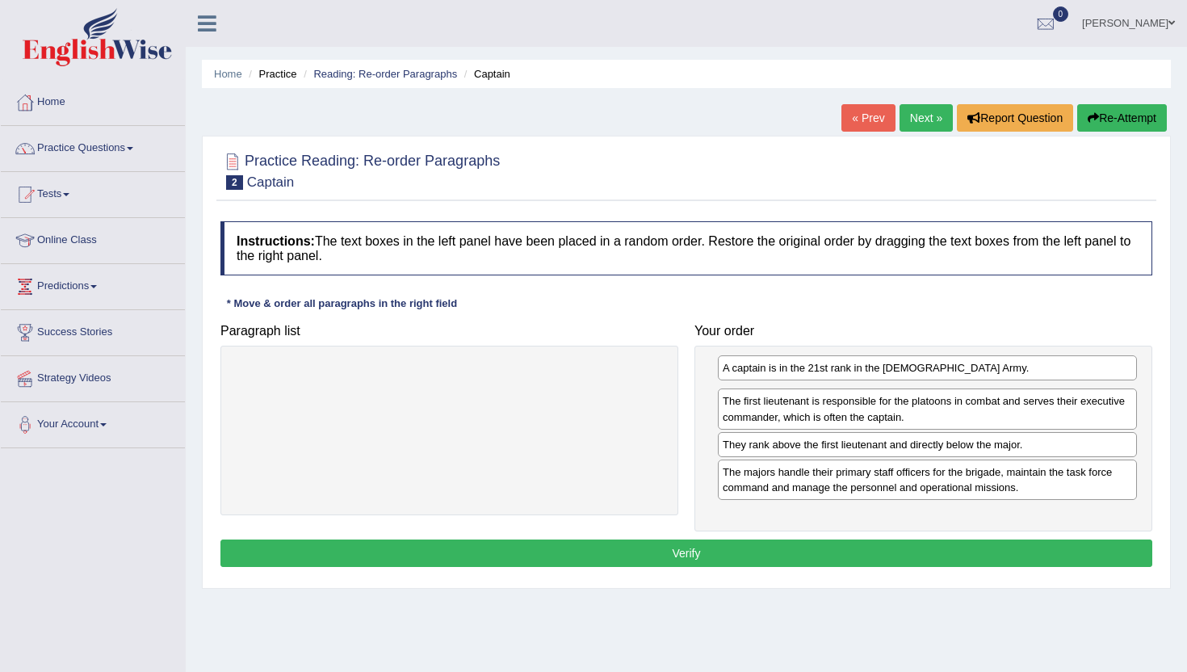
drag, startPoint x: 762, startPoint y: 419, endPoint x: 762, endPoint y: 376, distance: 42.8
click at [762, 376] on div "A captain is in the 21st rank in the [DEMOGRAPHIC_DATA] Army." at bounding box center [927, 367] width 419 height 25
click at [741, 538] on div "Instructions: The text boxes in the left panel have been placed in a random ord…" at bounding box center [686, 396] width 940 height 367
click at [741, 547] on button "Verify" at bounding box center [686, 552] width 932 height 27
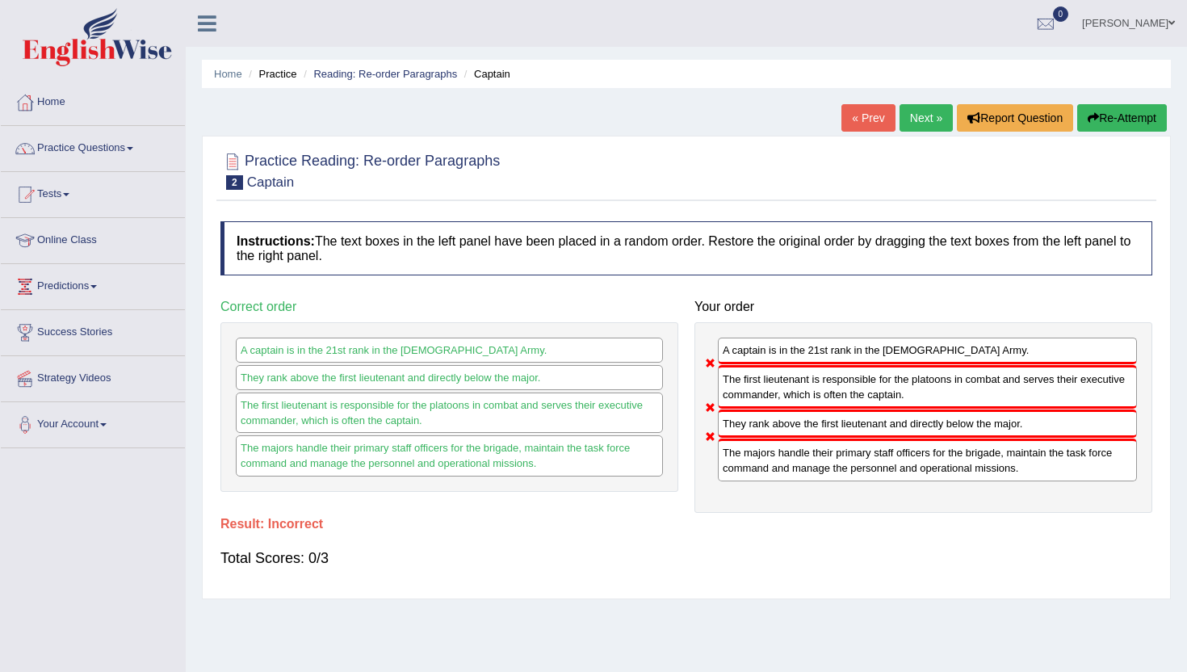
click at [918, 118] on link "Next »" at bounding box center [926, 117] width 53 height 27
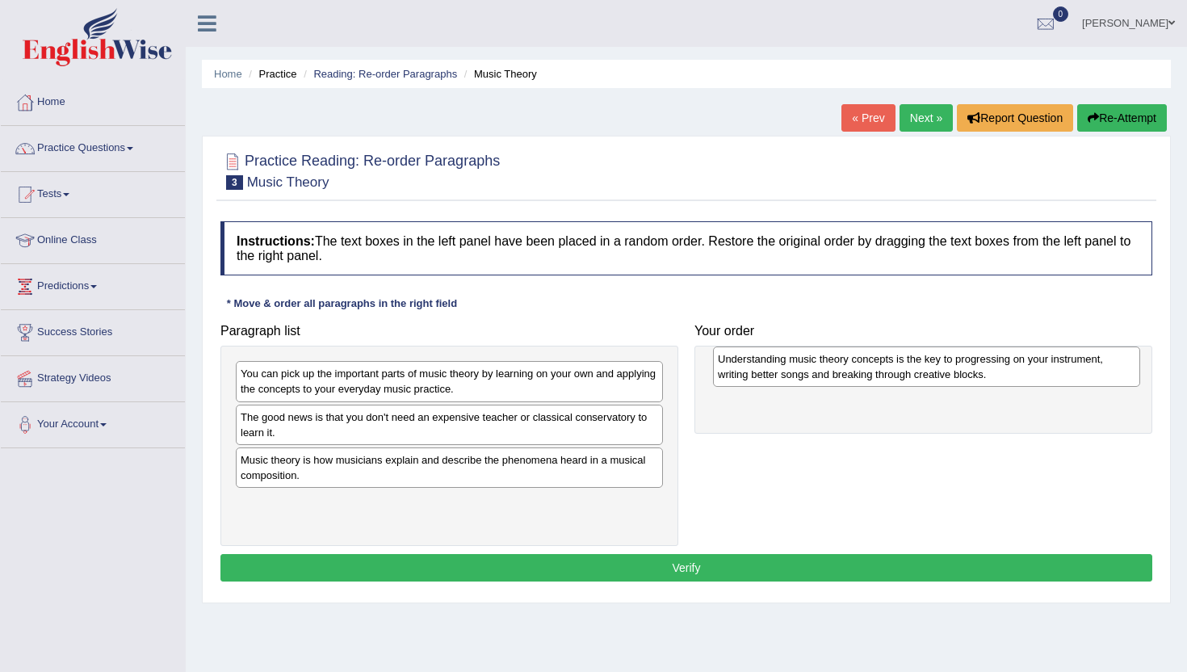
drag, startPoint x: 283, startPoint y: 510, endPoint x: 761, endPoint y: 367, distance: 498.5
click at [761, 367] on div "Understanding music theory concepts is the key to progressing on your instrumen…" at bounding box center [926, 366] width 427 height 40
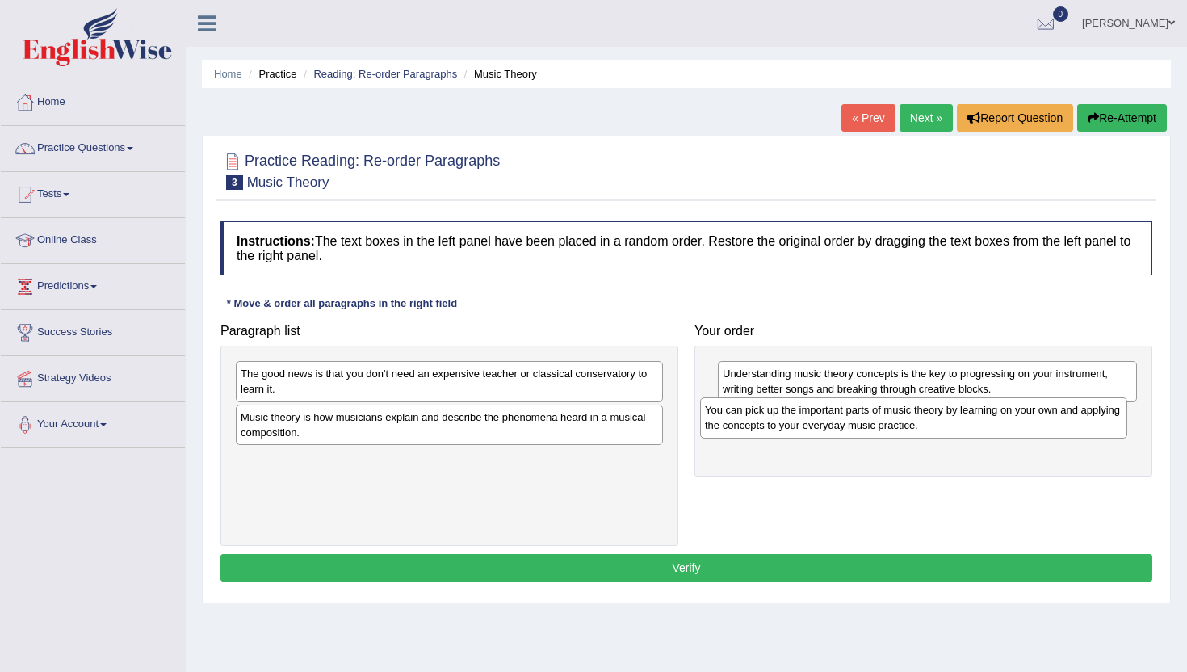
drag, startPoint x: 258, startPoint y: 370, endPoint x: 723, endPoint y: 405, distance: 465.7
click at [723, 405] on div "You can pick up the important parts of music theory by learning on your own and…" at bounding box center [913, 417] width 427 height 40
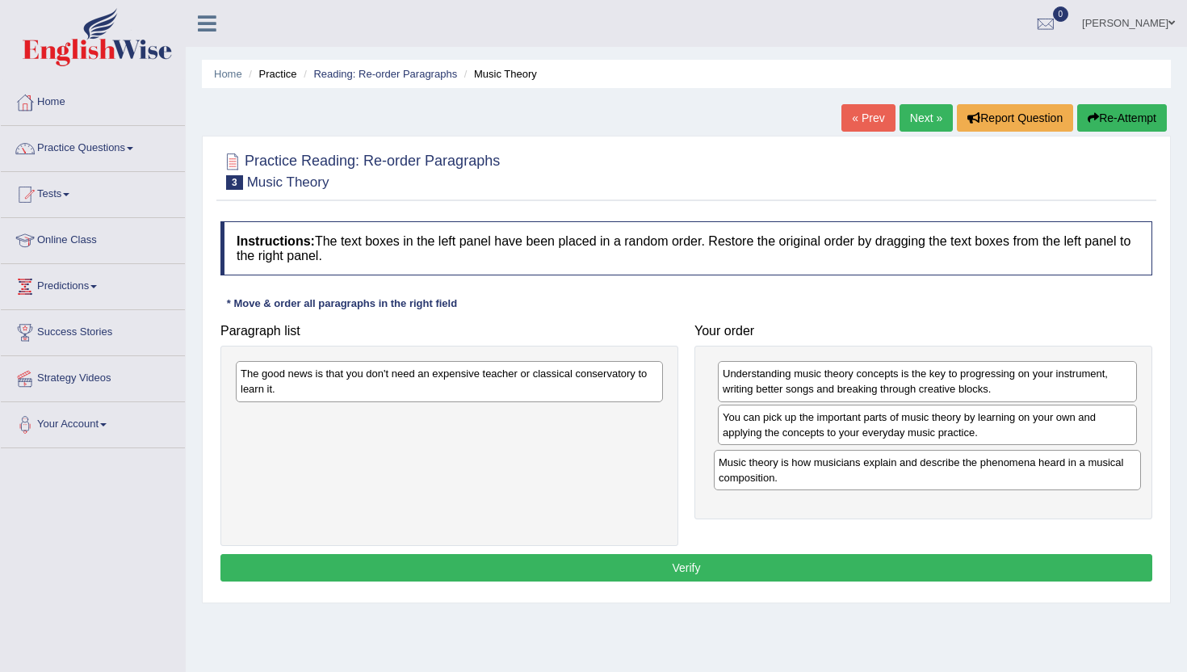
drag, startPoint x: 290, startPoint y: 425, endPoint x: 768, endPoint y: 468, distance: 480.0
click at [768, 468] on div "Music theory is how musicians explain and describe the phenomena heard in a mus…" at bounding box center [927, 470] width 427 height 40
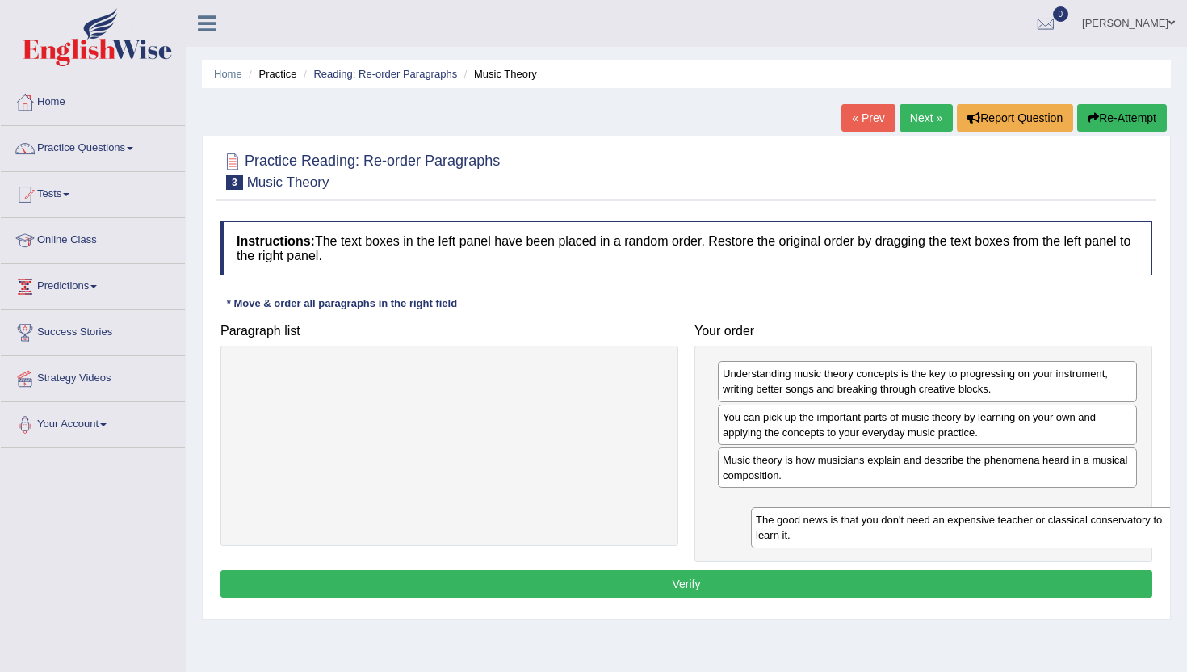
drag, startPoint x: 276, startPoint y: 369, endPoint x: 761, endPoint y: 502, distance: 502.3
click at [762, 507] on div "The good news is that you don't need an expensive teacher or classical conserva…" at bounding box center [964, 527] width 427 height 40
click at [695, 587] on button "Verify" at bounding box center [686, 583] width 932 height 27
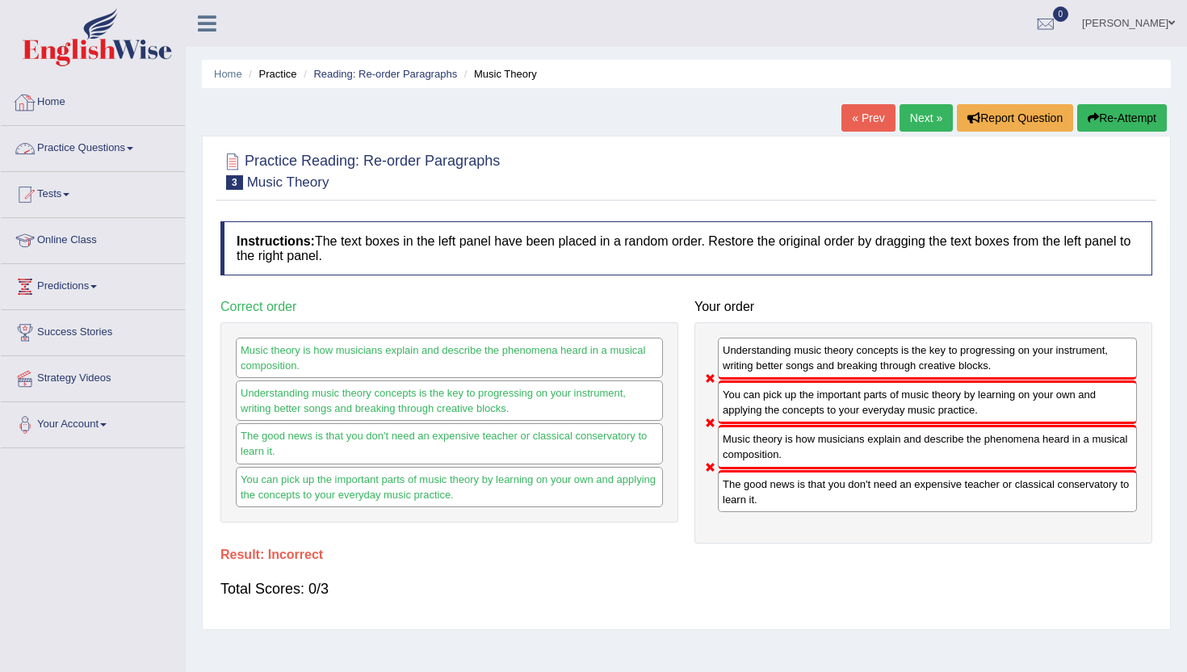
click at [86, 151] on link "Practice Questions" at bounding box center [93, 146] width 184 height 40
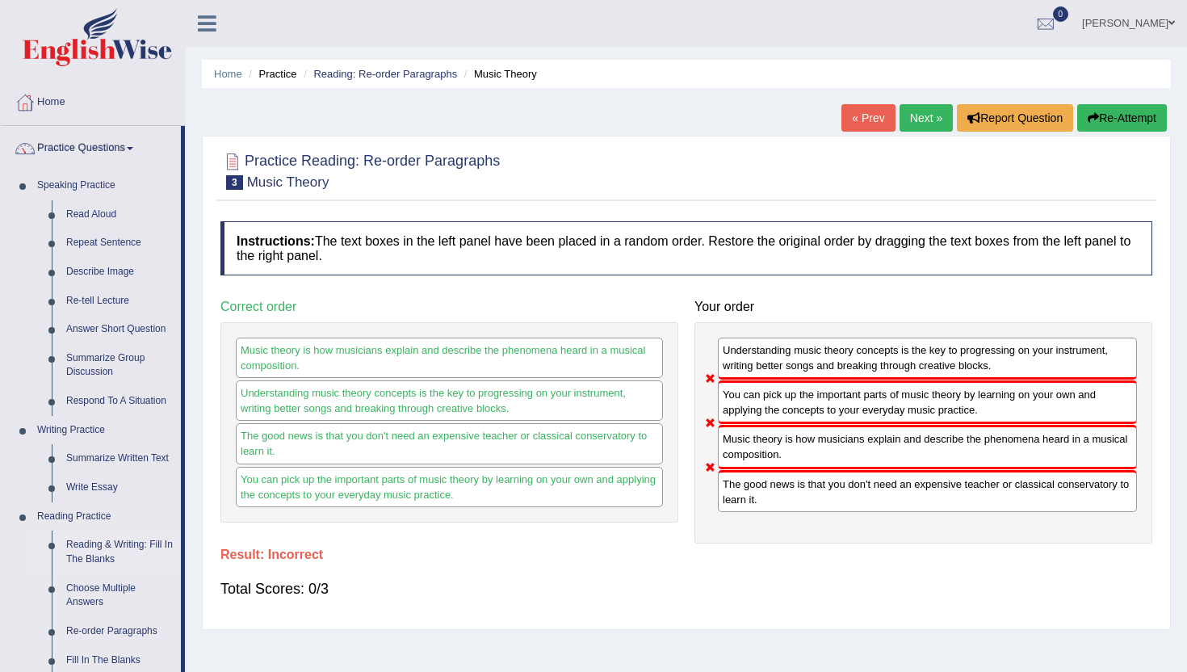
click at [119, 565] on link "Reading & Writing: Fill In The Blanks" at bounding box center [120, 552] width 122 height 43
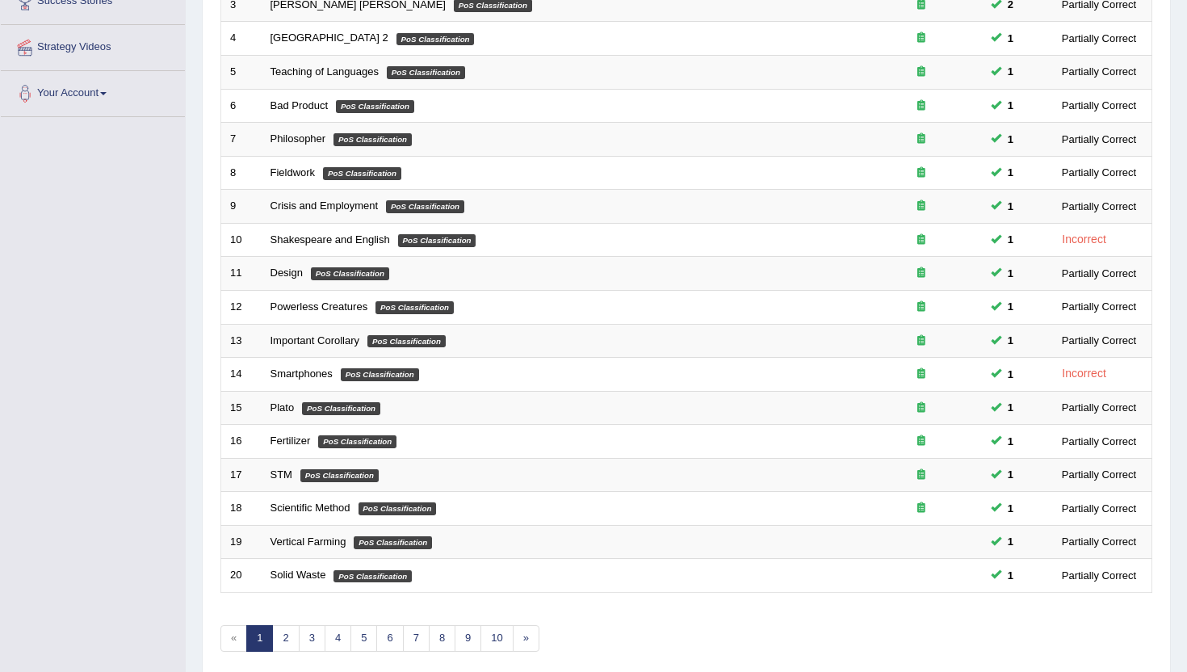
scroll to position [355, 0]
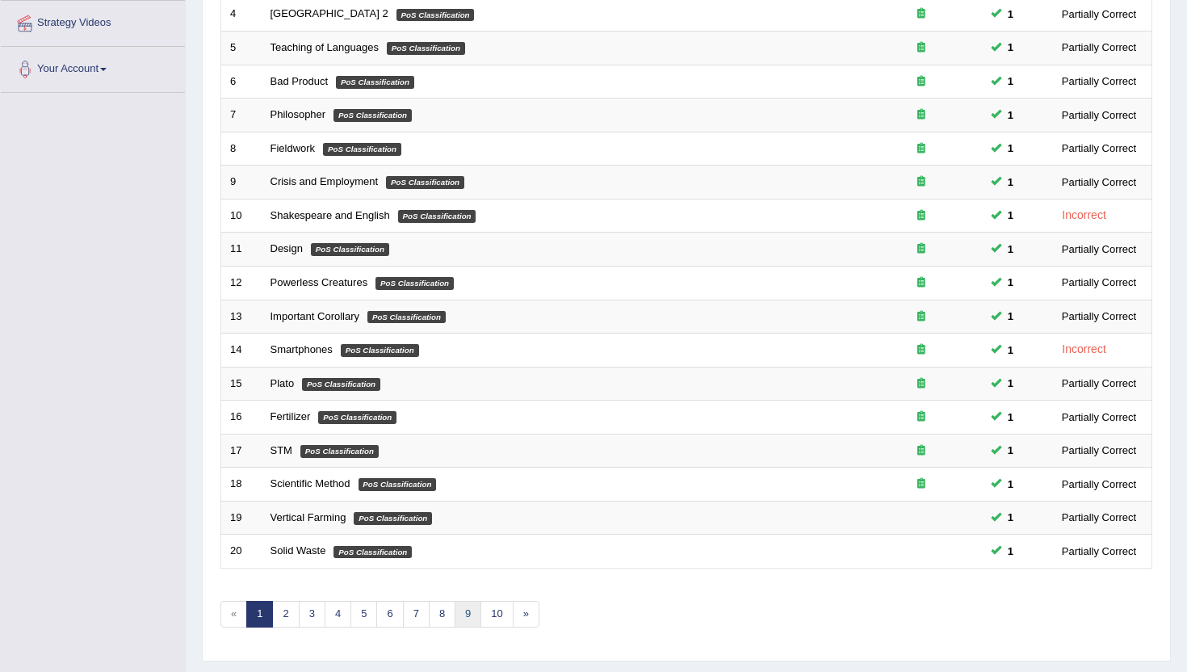
click at [464, 622] on link "9" at bounding box center [468, 614] width 27 height 27
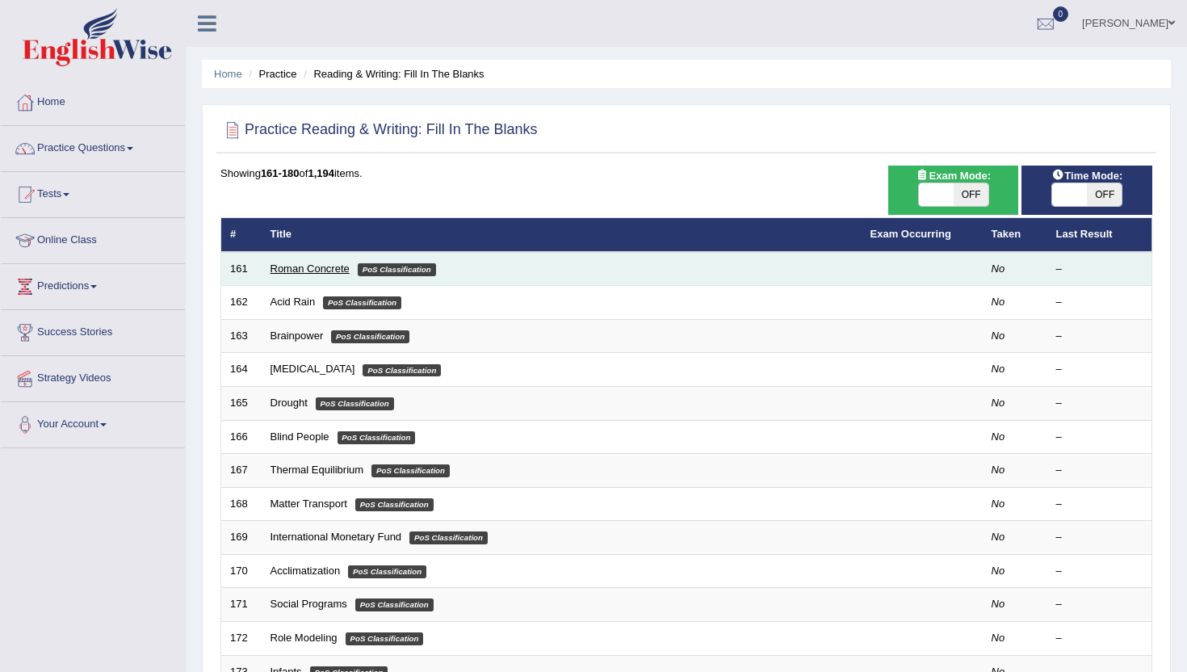
click at [300, 270] on link "Roman Concrete" at bounding box center [310, 268] width 79 height 12
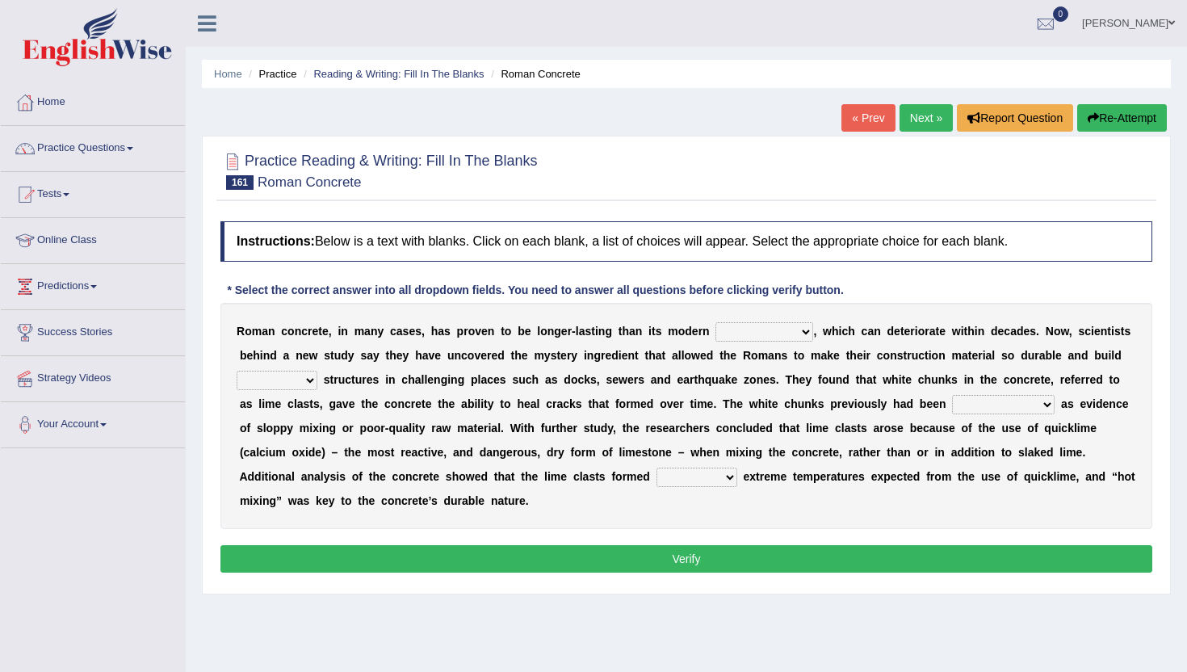
click at [773, 333] on select "flocculent equivalent ambivalent rambunctious" at bounding box center [765, 331] width 98 height 19
select select "equivalent"
click at [716, 322] on select "flocculent equivalent ambivalent rambunctious" at bounding box center [765, 331] width 98 height 19
click at [257, 385] on select "amplified evasive elaborate equivocal" at bounding box center [277, 380] width 81 height 19
select select "amplified"
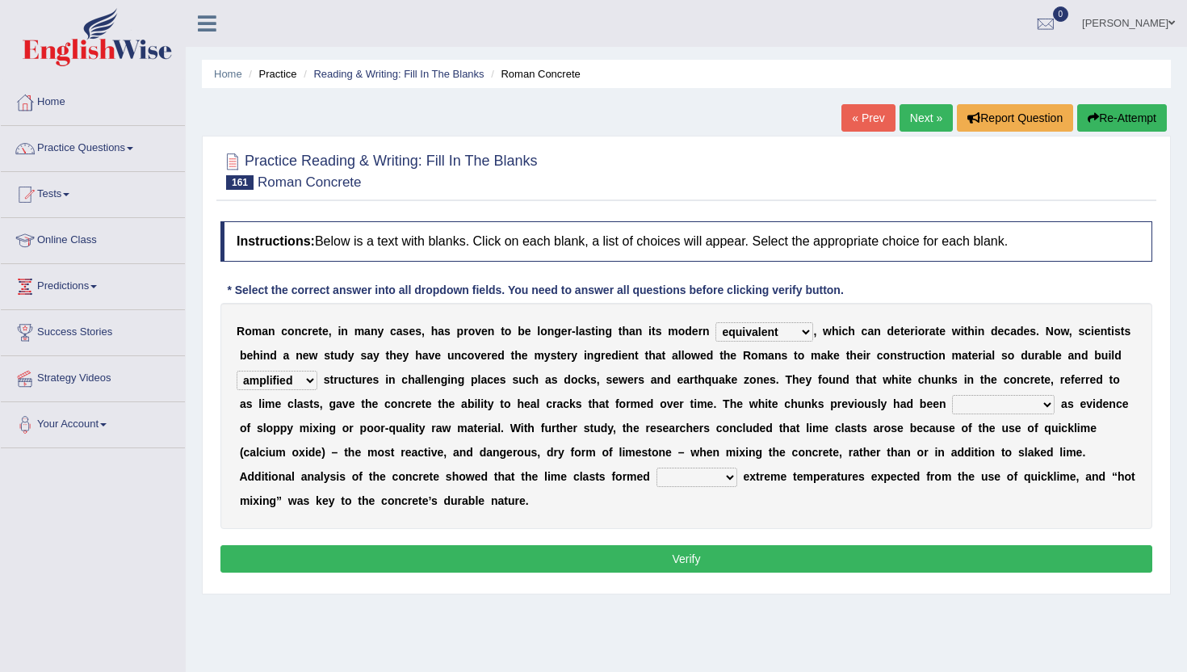
click at [237, 371] on select "amplified evasive elaborate equivocal" at bounding box center [277, 380] width 81 height 19
click at [987, 412] on select "overlooked overdeveloped oversaw overrefined" at bounding box center [1003, 404] width 103 height 19
select select "overlooked"
click at [952, 395] on select "overlooked overdeveloped oversaw overrefined" at bounding box center [1003, 404] width 103 height 19
click at [704, 476] on select "in within off at" at bounding box center [697, 477] width 81 height 19
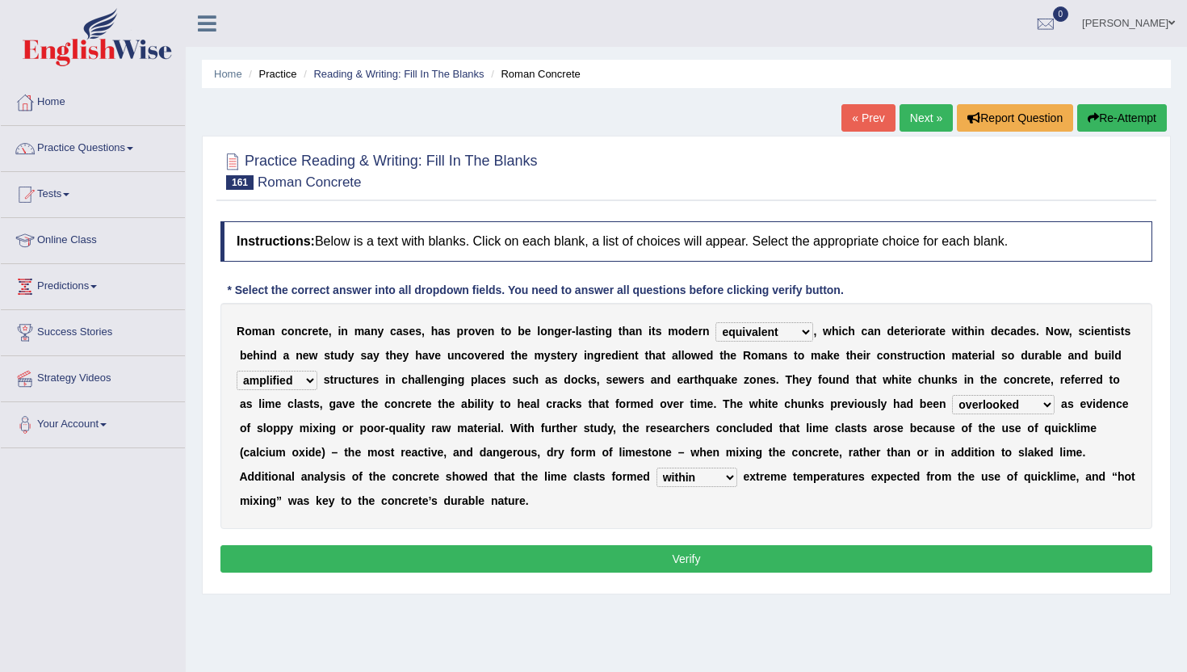
click at [657, 468] on select "in within off at" at bounding box center [697, 477] width 81 height 19
click at [703, 478] on select "in within off at" at bounding box center [697, 477] width 81 height 19
select select "at"
click at [657, 468] on select "in within off at" at bounding box center [697, 477] width 81 height 19
click at [707, 575] on div "Instructions: Below is a text with blanks. Click on each blank, a list of choic…" at bounding box center [686, 399] width 940 height 372
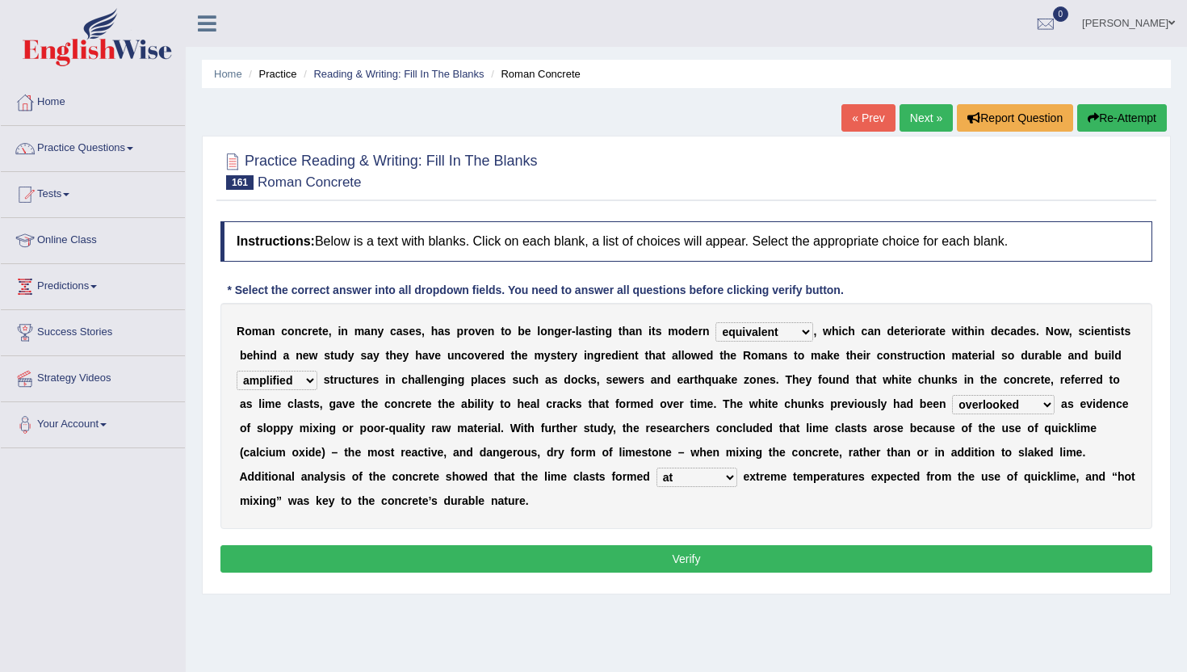
click at [707, 572] on button "Verify" at bounding box center [686, 558] width 932 height 27
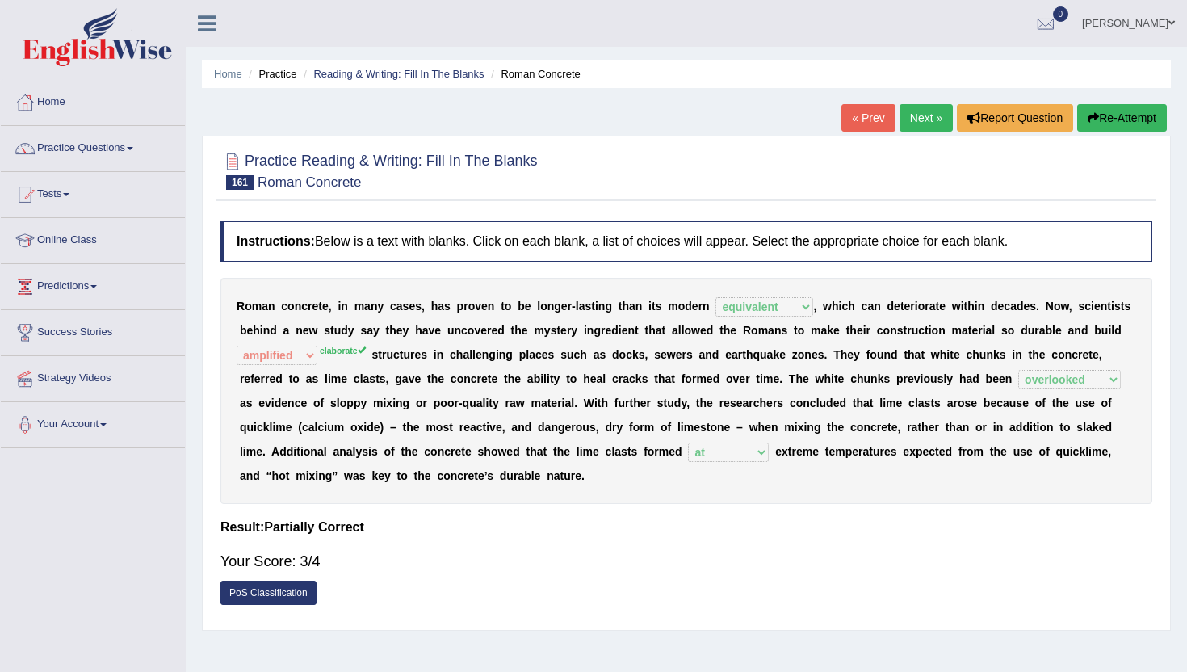
click at [921, 122] on link "Next »" at bounding box center [926, 117] width 53 height 27
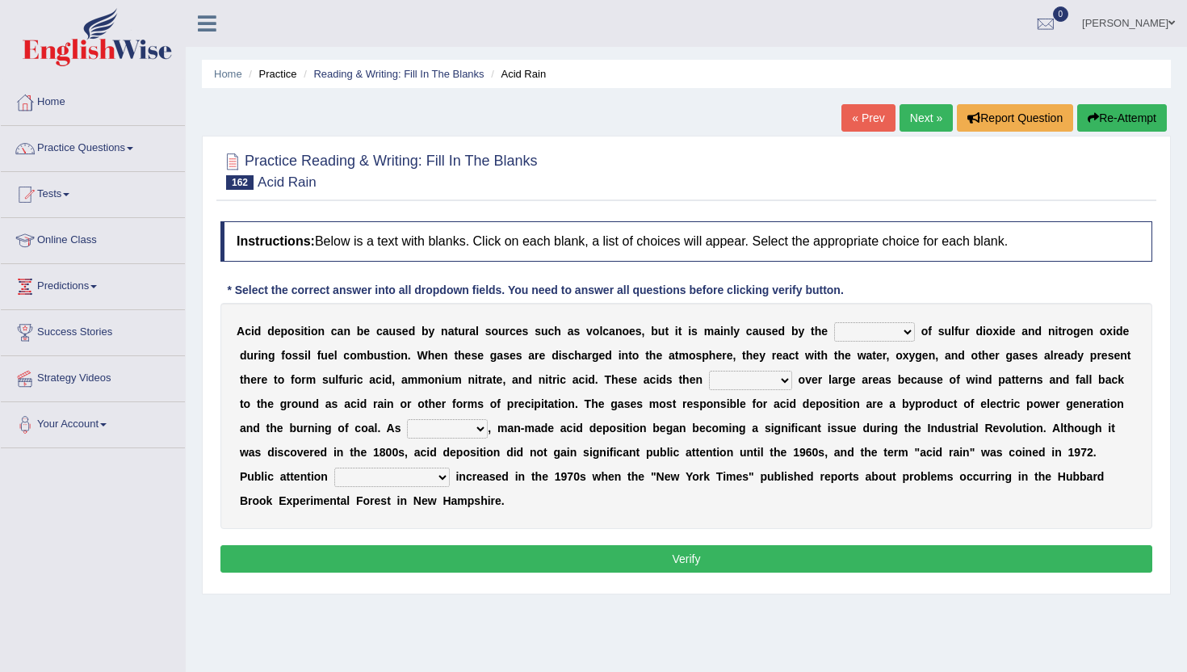
click at [842, 338] on select "release lease tease cease" at bounding box center [874, 331] width 81 height 19
select select "release"
click at [834, 322] on select "release lease tease cease" at bounding box center [874, 331] width 81 height 19
click at [749, 386] on select "dispose disapprove disperse disposition" at bounding box center [750, 380] width 83 height 19
select select "dispose"
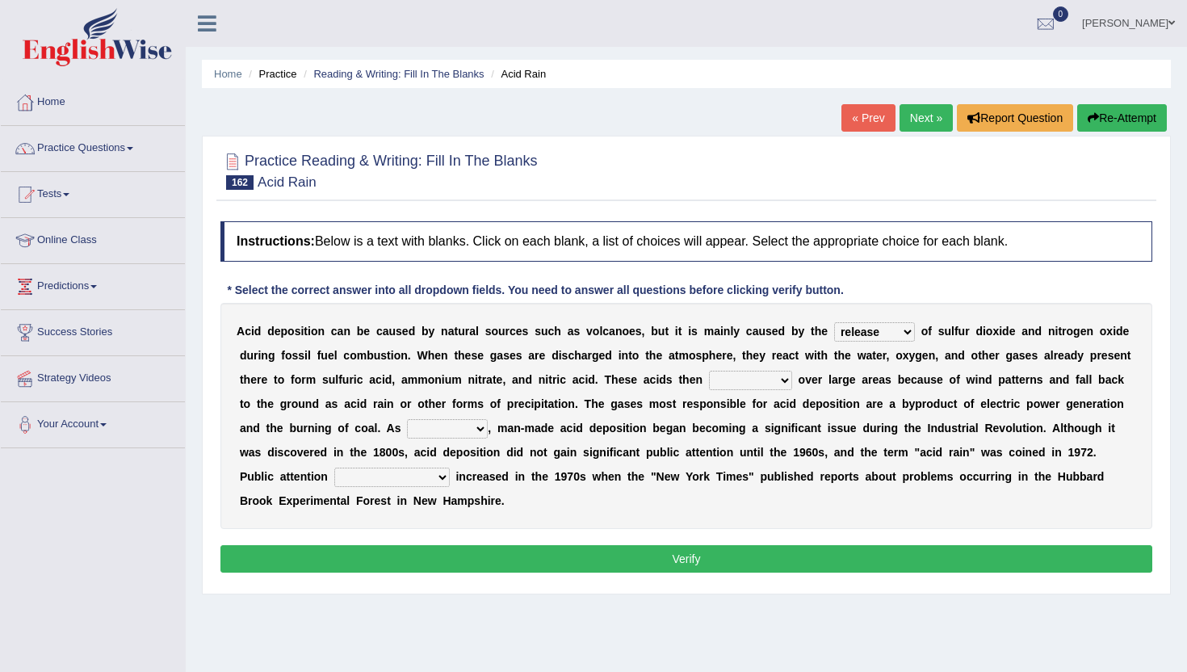
click at [709, 371] on select "dispose disapprove disperse disposition" at bounding box center [750, 380] width 83 height 19
click at [436, 426] on select "saying part evidence such" at bounding box center [447, 428] width 81 height 19
click at [779, 378] on select "dispose disapprove disperse disposition" at bounding box center [750, 380] width 83 height 19
click at [417, 436] on select "saying part evidence such" at bounding box center [447, 428] width 81 height 19
select select "evidence"
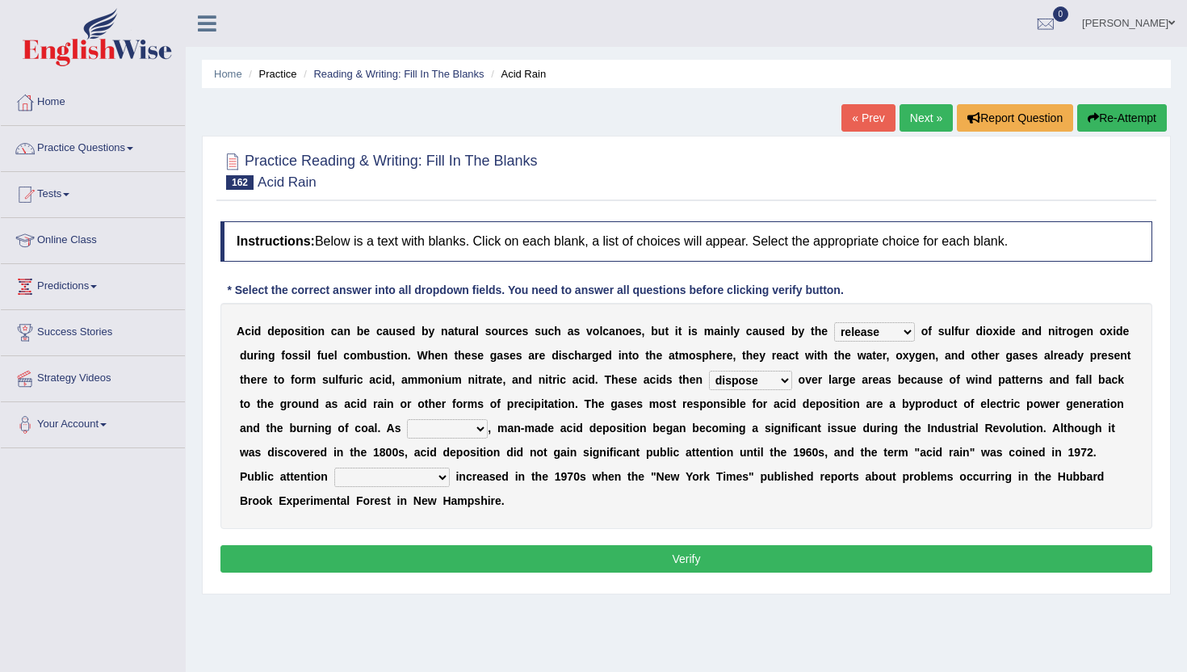
click at [407, 419] on select "saying part evidence such" at bounding box center [447, 428] width 81 height 19
click at [371, 467] on div "A c i d d e p o s i t i o n c a n b e c a u s e d b y n a t u r a l s o u r c e…" at bounding box center [686, 416] width 932 height 226
click at [373, 477] on select "inadvertently geometrically comprehensively further" at bounding box center [391, 477] width 115 height 19
select select "further"
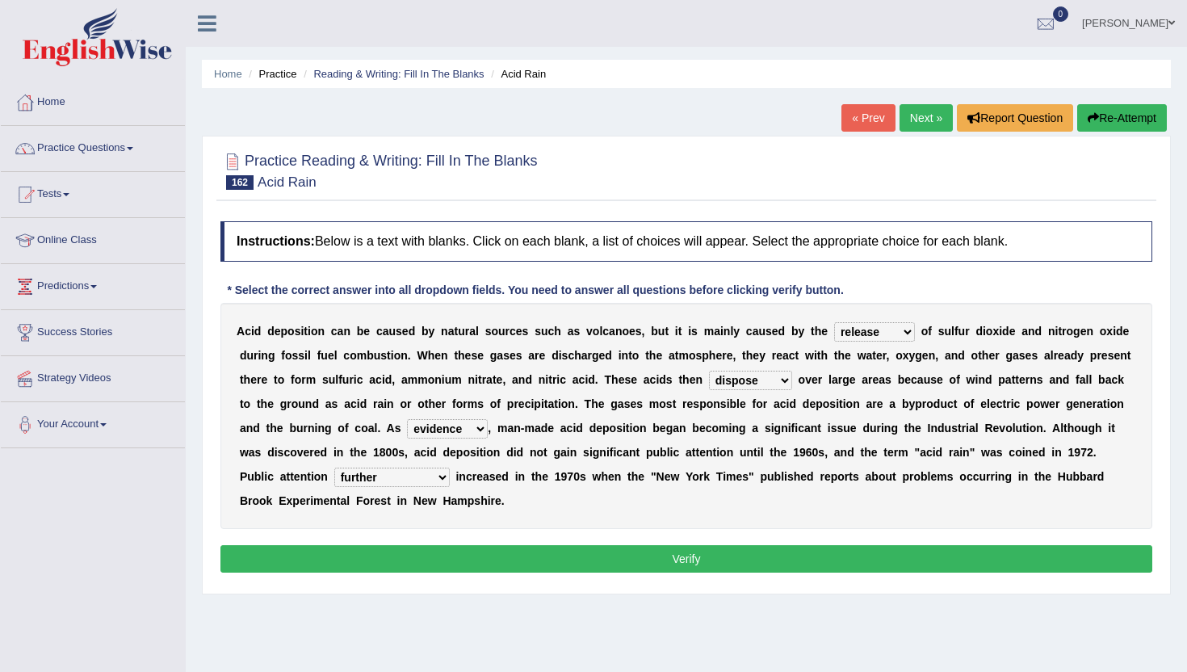
click at [334, 468] on select "inadvertently geometrically comprehensively further" at bounding box center [391, 477] width 115 height 19
click at [385, 481] on select "inadvertently geometrically comprehensively further" at bounding box center [391, 477] width 115 height 19
click at [395, 549] on button "Verify" at bounding box center [686, 558] width 932 height 27
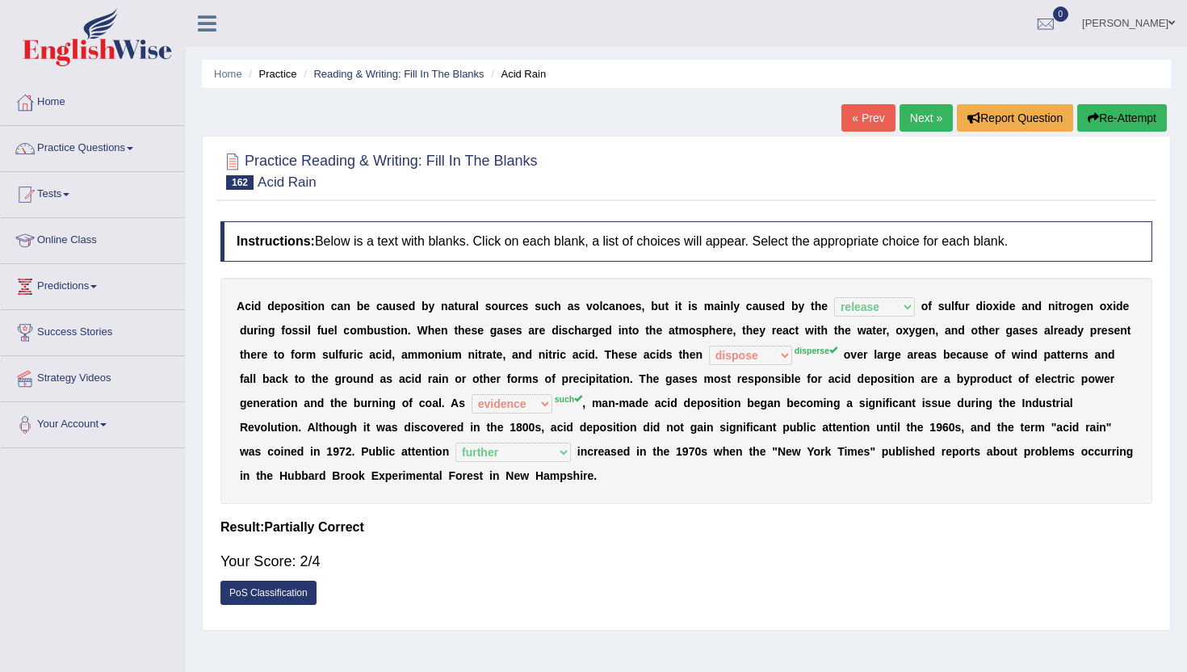
click at [916, 111] on link "Next »" at bounding box center [926, 117] width 53 height 27
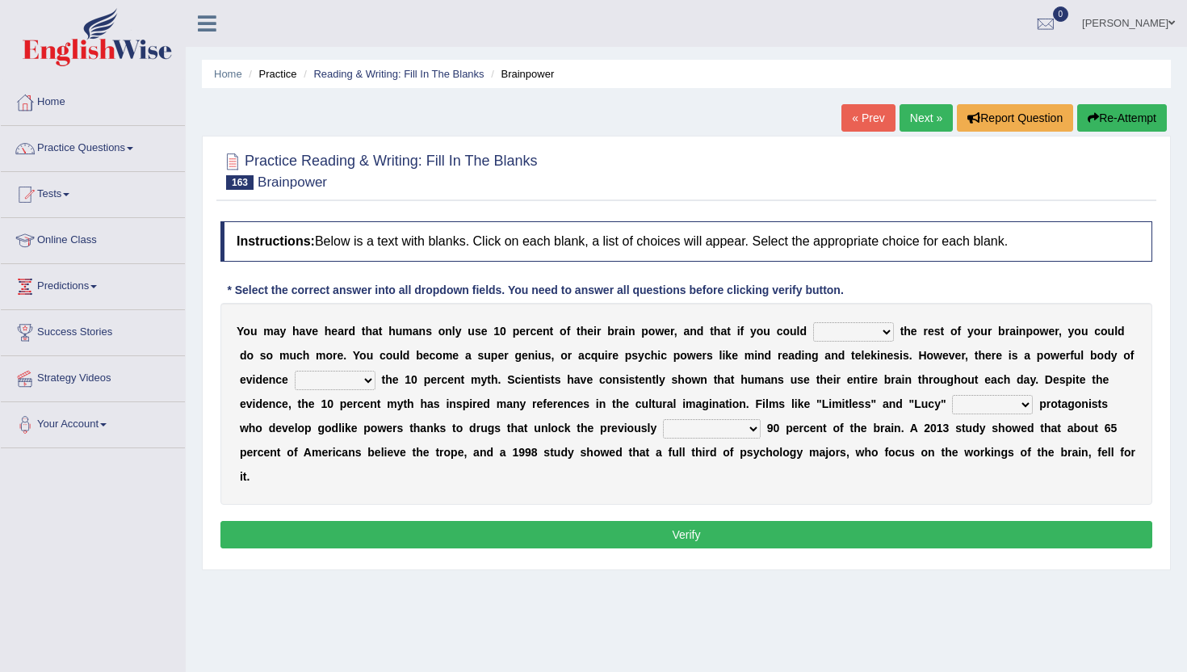
click at [829, 334] on select "unnerve unleash underlie uncover" at bounding box center [853, 331] width 81 height 19
click at [813, 322] on select "unnerve unleash underlie uncover" at bounding box center [853, 331] width 81 height 19
click at [836, 325] on select "unnerve unleash underlie uncover" at bounding box center [853, 331] width 81 height 19
click at [813, 322] on select "unnerve unleash underlie uncover" at bounding box center [853, 331] width 81 height 19
click at [838, 330] on select "unnerve unleash underlie uncover" at bounding box center [853, 331] width 81 height 19
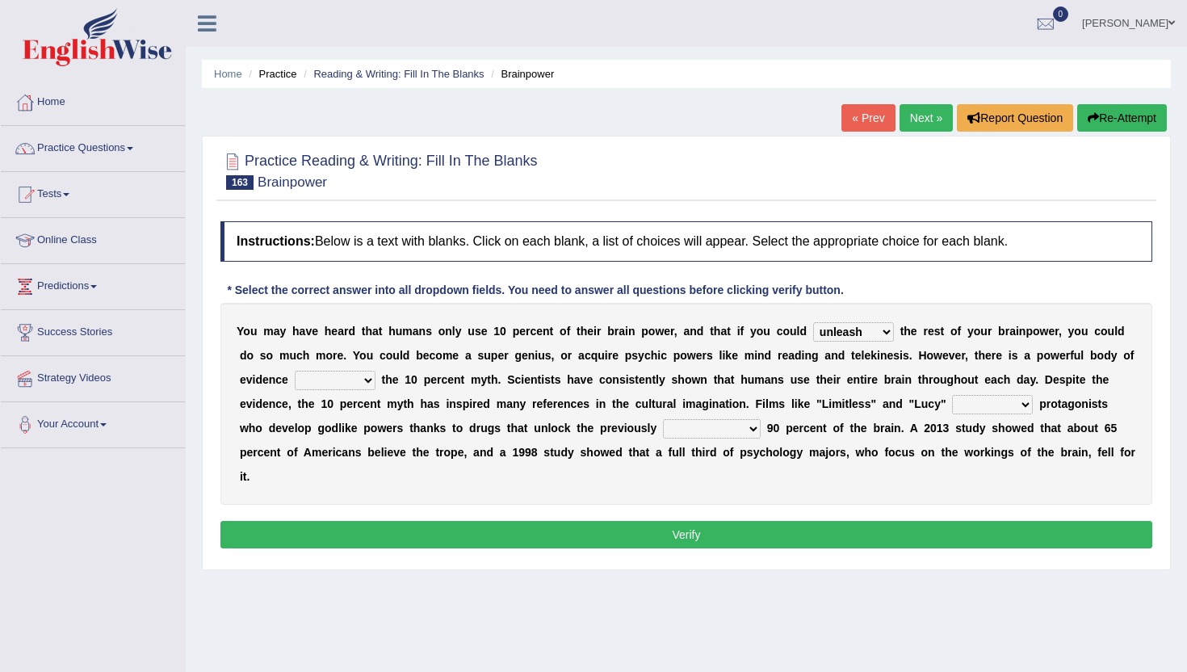
select select "underlie"
click at [813, 322] on select "unnerve unleash underlie uncover" at bounding box center [853, 331] width 81 height 19
click at [308, 387] on select "debunking diluting colliding swerving" at bounding box center [335, 380] width 81 height 19
select select "debunking"
click at [295, 371] on select "debunking diluting colliding swerving" at bounding box center [335, 380] width 81 height 19
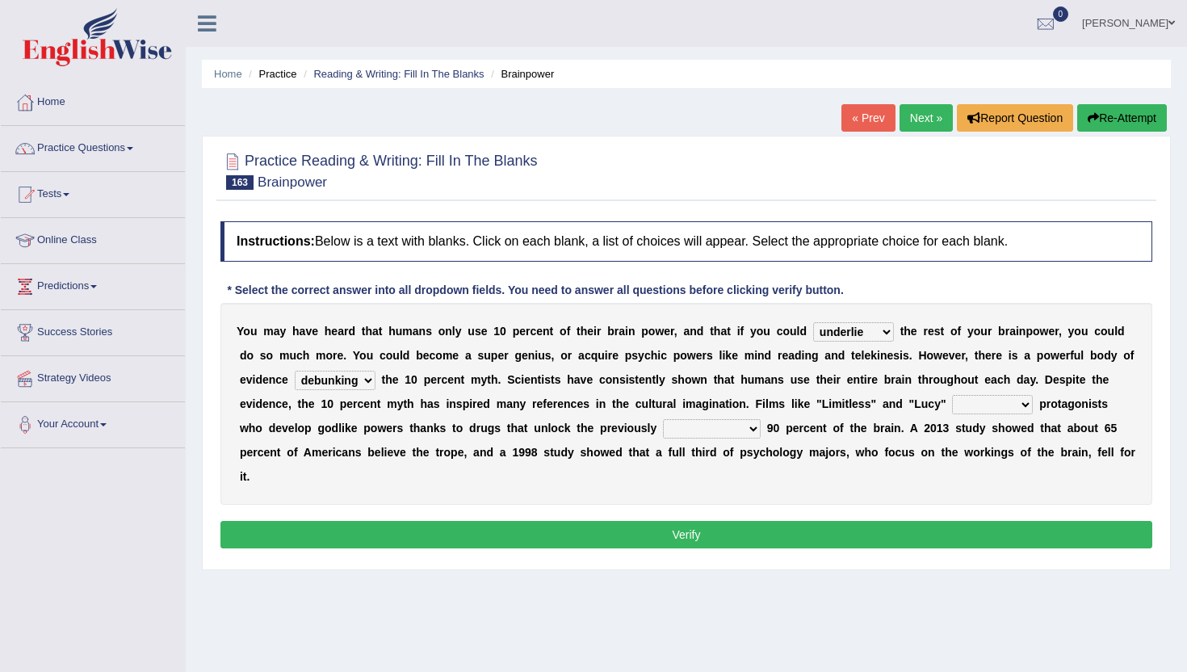
click at [973, 401] on select "convict depict constrict restrict" at bounding box center [992, 404] width 81 height 19
click at [952, 395] on select "convict depict constrict restrict" at bounding box center [992, 404] width 81 height 19
click at [989, 405] on select "convict depict constrict restrict" at bounding box center [992, 404] width 81 height 19
select select "depict"
click at [952, 395] on select "convict depict constrict restrict" at bounding box center [992, 404] width 81 height 19
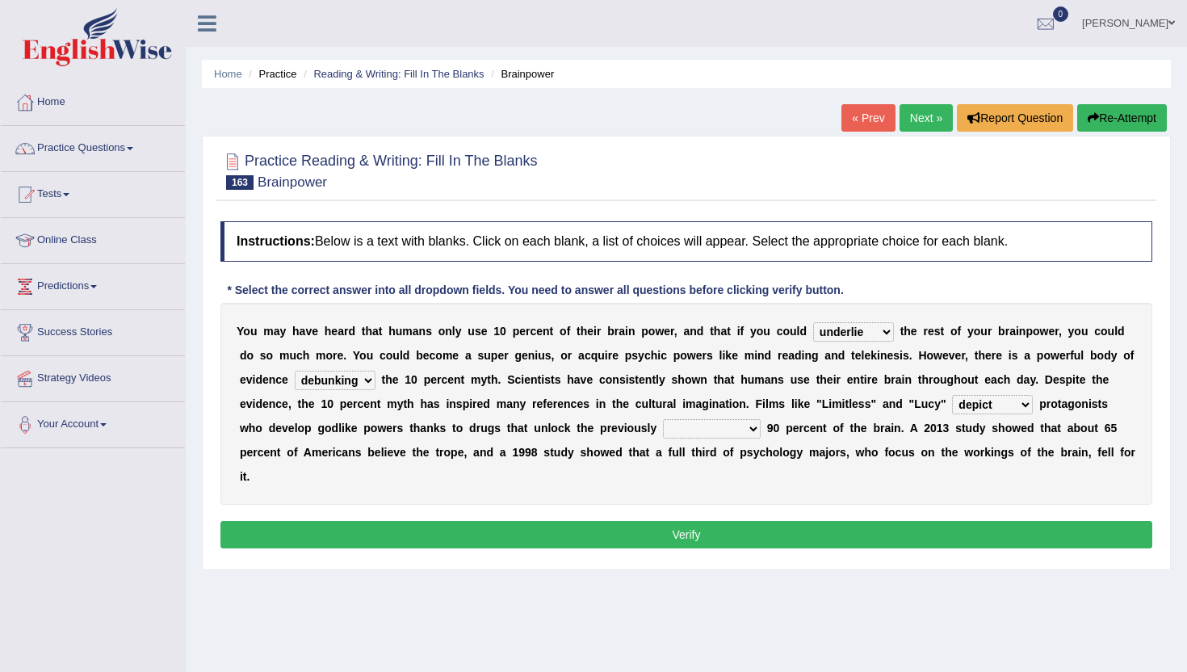
click at [670, 430] on select "inaccessible insusceptible insupportable interpersonal" at bounding box center [712, 428] width 98 height 19
select select "interpersonal"
click at [663, 419] on select "inaccessible insusceptible insupportable interpersonal" at bounding box center [712, 428] width 98 height 19
click at [673, 431] on select "inaccessible insusceptible insupportable interpersonal" at bounding box center [712, 428] width 98 height 19
click at [690, 521] on button "Verify" at bounding box center [686, 534] width 932 height 27
